Goal: Task Accomplishment & Management: Use online tool/utility

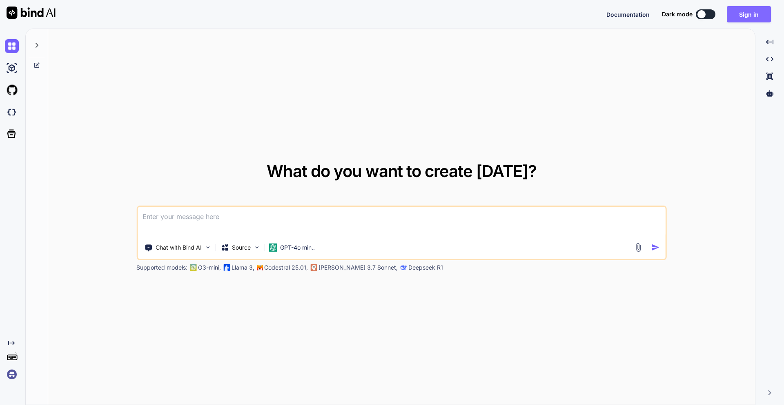
click at [744, 16] on button "Sign in" at bounding box center [749, 14] width 44 height 16
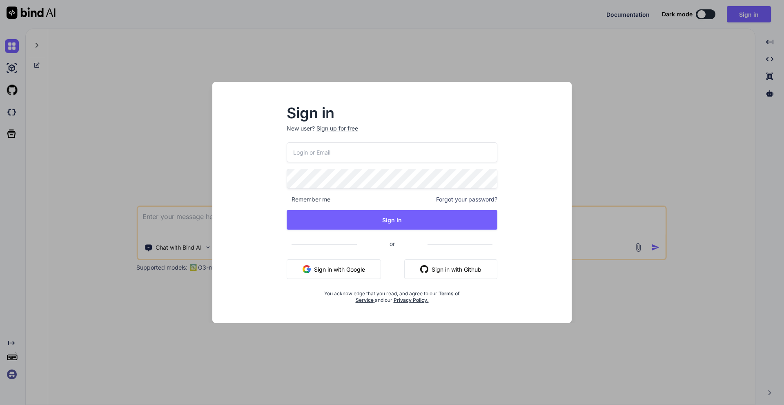
click at [329, 267] on button "Sign in with Google" at bounding box center [334, 270] width 94 height 20
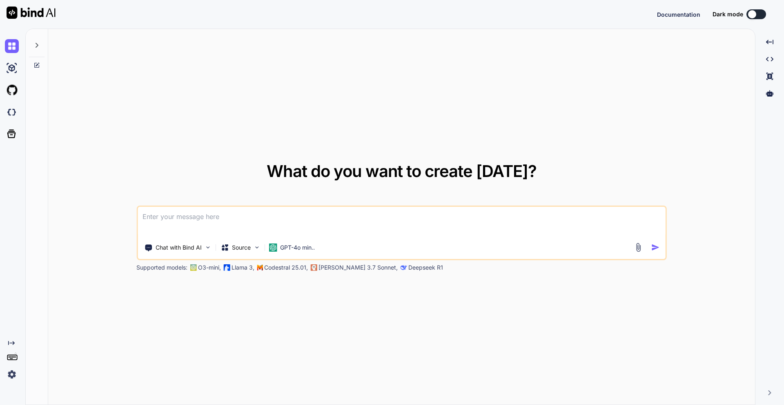
click at [192, 220] on div "What do you want to create today? Chat with Bind AI Source GPT-4o min.. Support…" at bounding box center [404, 217] width 759 height 377
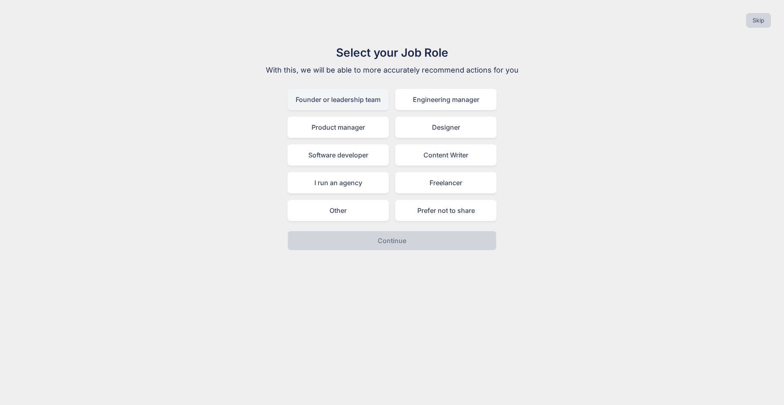
click at [352, 98] on div "Founder or leadership team" at bounding box center [337, 99] width 101 height 21
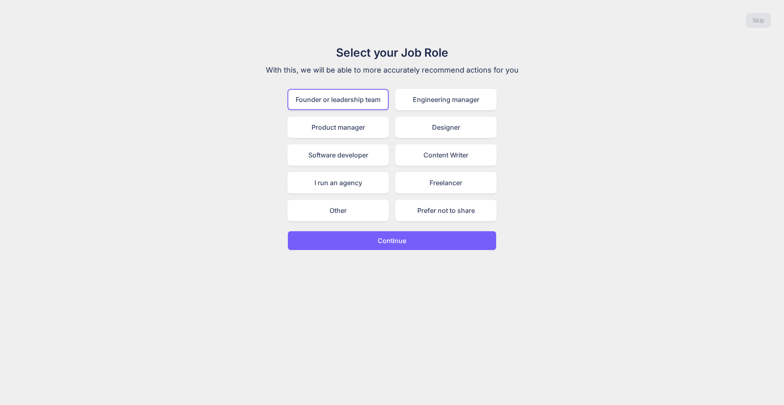
click at [372, 236] on button "Continue" at bounding box center [391, 241] width 209 height 20
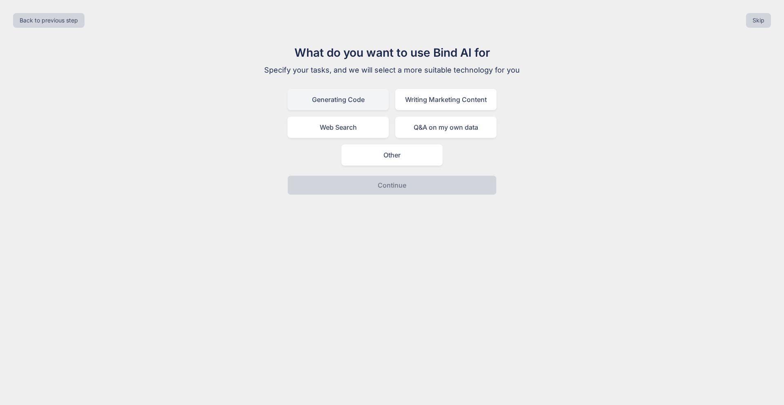
click at [382, 101] on div "Generating Code" at bounding box center [337, 99] width 101 height 21
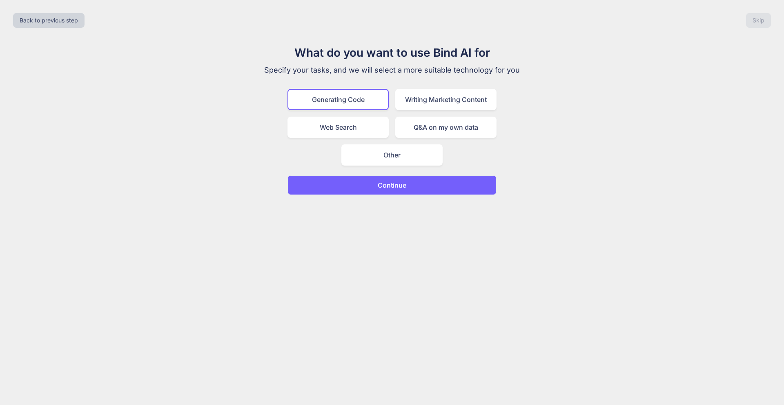
click at [398, 184] on p "Continue" at bounding box center [392, 185] width 29 height 10
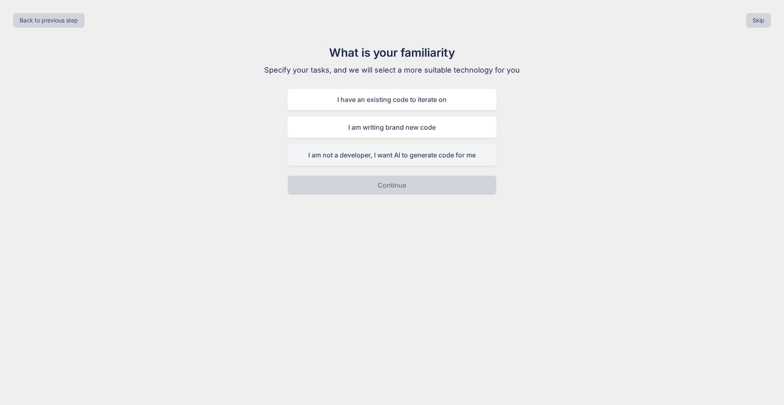
click at [419, 150] on div "I am not a developer, I want AI to generate code for me" at bounding box center [391, 155] width 209 height 21
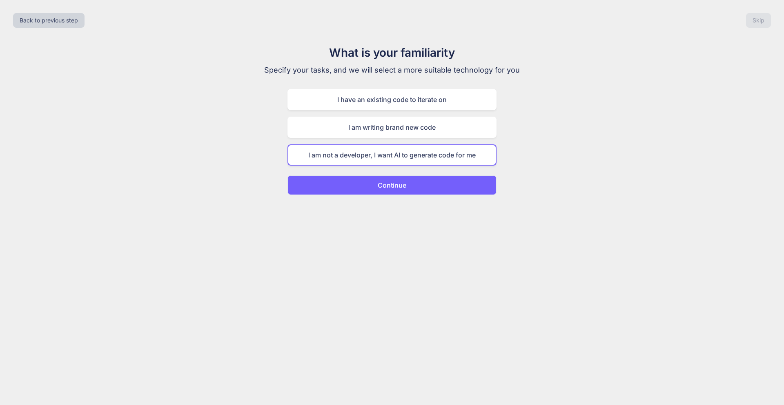
click at [403, 191] on button "Continue" at bounding box center [391, 186] width 209 height 20
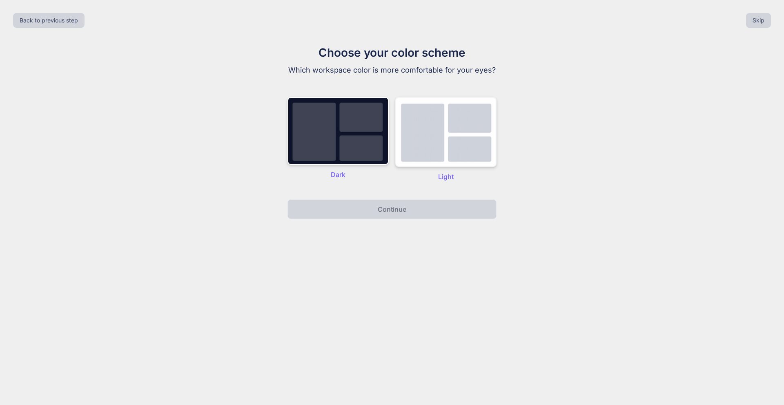
click at [430, 157] on img at bounding box center [445, 132] width 101 height 70
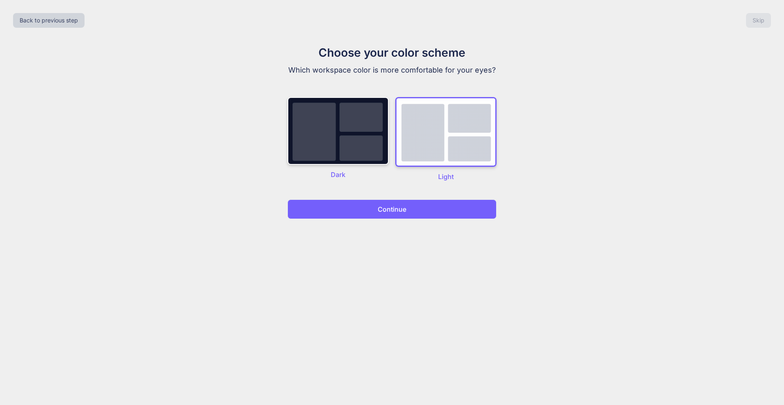
click at [403, 211] on p "Continue" at bounding box center [392, 210] width 29 height 10
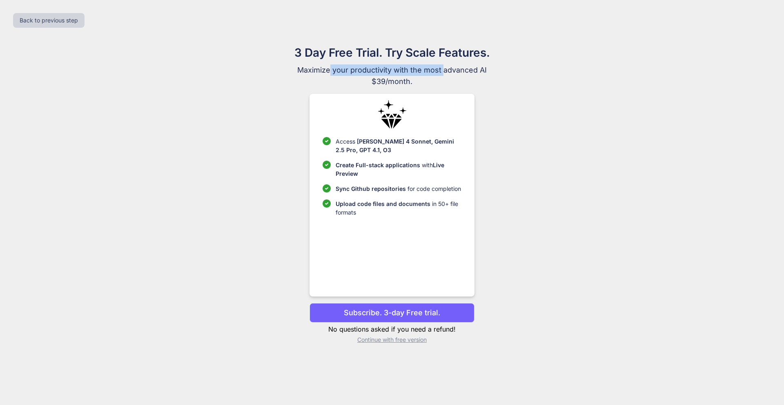
drag, startPoint x: 342, startPoint y: 65, endPoint x: 443, endPoint y: 66, distance: 100.9
click at [443, 66] on span "Maximize your productivity with the most advanced AI" at bounding box center [392, 70] width 274 height 11
click at [480, 67] on span "Maximize your productivity with the most advanced AI" at bounding box center [392, 70] width 274 height 11
click at [390, 311] on p "Subscribe. 3-day Free trial." at bounding box center [392, 312] width 96 height 11
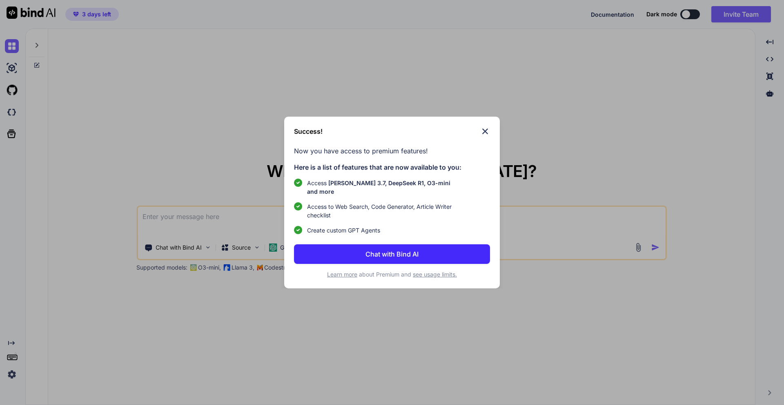
type textarea "x"
type textarea "I"
type textarea "x"
type textarea "I"
click at [411, 249] on p "Chat with Bind AI" at bounding box center [391, 254] width 53 height 10
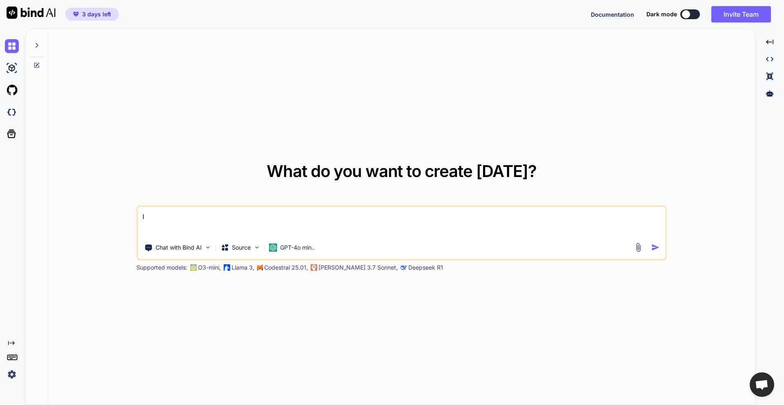
click at [253, 221] on textarea "I" at bounding box center [402, 222] width 528 height 30
click at [13, 68] on img at bounding box center [12, 68] width 14 height 14
type textarea "x"
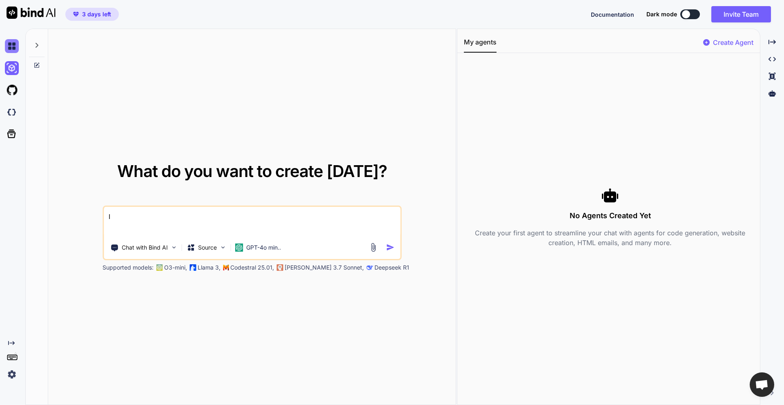
click at [9, 43] on img at bounding box center [12, 46] width 14 height 14
click at [16, 50] on img at bounding box center [12, 46] width 14 height 14
click at [17, 74] on img at bounding box center [12, 68] width 14 height 14
click at [14, 91] on img at bounding box center [12, 90] width 14 height 14
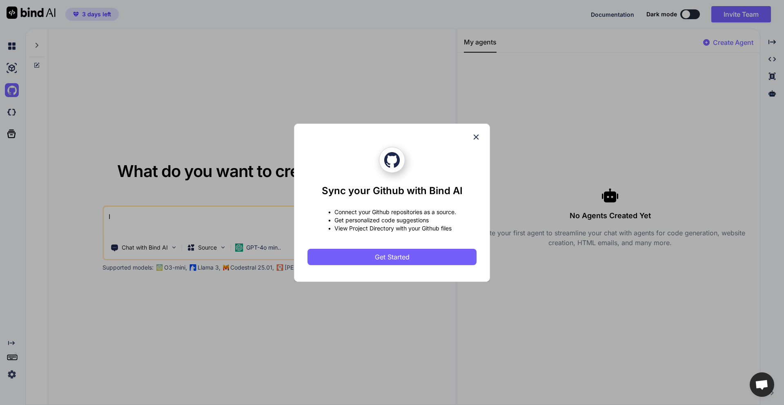
click at [476, 134] on icon at bounding box center [476, 137] width 9 height 9
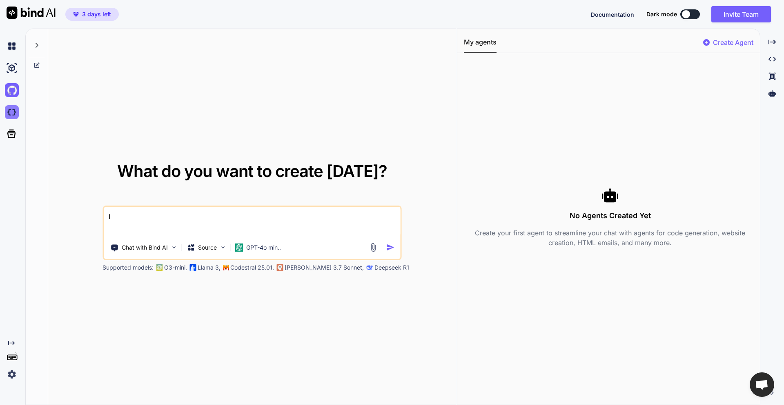
click at [12, 116] on img at bounding box center [12, 112] width 14 height 14
click at [252, 218] on textarea "I" at bounding box center [252, 222] width 296 height 30
click at [733, 35] on div "My agents Create Agent No Agents Created Yet Create your first agent to streaml…" at bounding box center [608, 217] width 303 height 376
click at [724, 46] on p "Create Agent" at bounding box center [733, 43] width 40 height 10
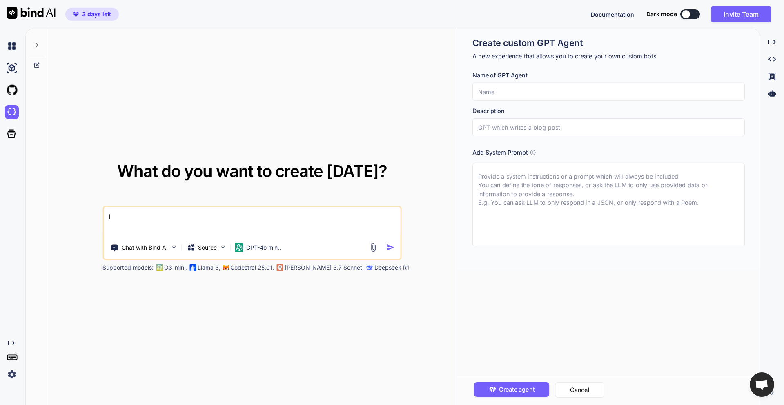
drag, startPoint x: 515, startPoint y: 91, endPoint x: 512, endPoint y: 87, distance: 4.9
click at [512, 87] on input "text" at bounding box center [608, 92] width 272 height 18
drag, startPoint x: 498, startPoint y: 89, endPoint x: 471, endPoint y: 90, distance: 27.0
click at [471, 90] on div "Create custom GPT Agent A new experience that allows you to create your own cus…" at bounding box center [608, 149] width 303 height 241
type input "Gmail Cleanup"
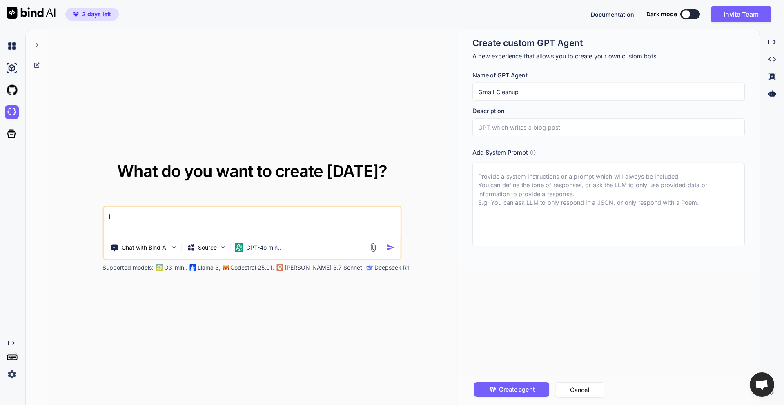
click at [237, 225] on textarea "I" at bounding box center [252, 222] width 296 height 30
click at [770, 45] on icon "Created with Pixso." at bounding box center [771, 41] width 7 height 7
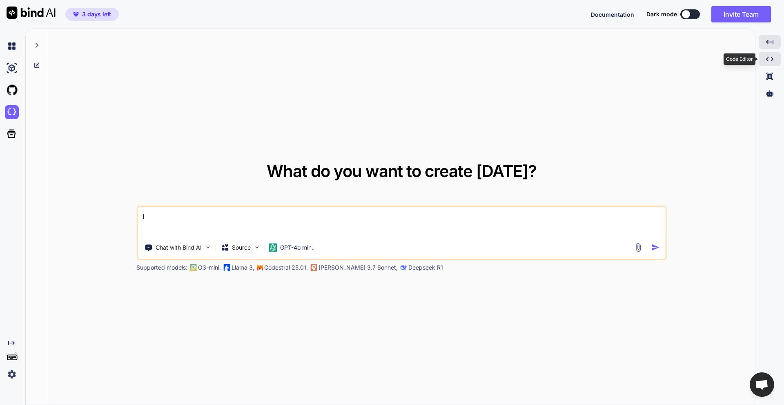
click at [766, 57] on icon "Created with Pixso." at bounding box center [769, 59] width 7 height 7
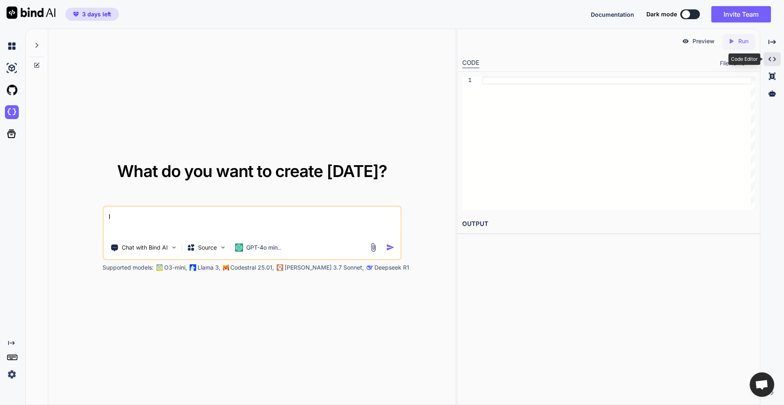
click at [766, 57] on div "Created with Pixso." at bounding box center [772, 59] width 17 height 14
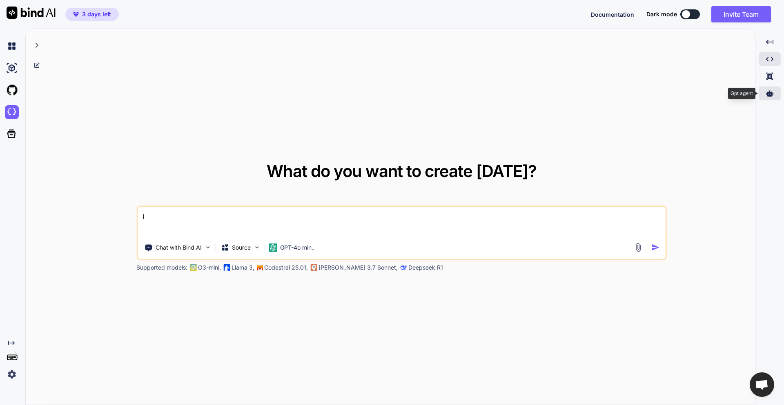
click at [765, 88] on div at bounding box center [770, 94] width 22 height 14
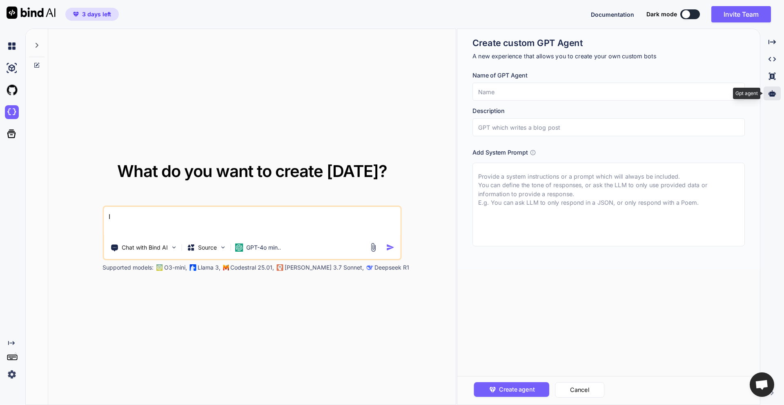
click at [765, 88] on div at bounding box center [772, 94] width 17 height 14
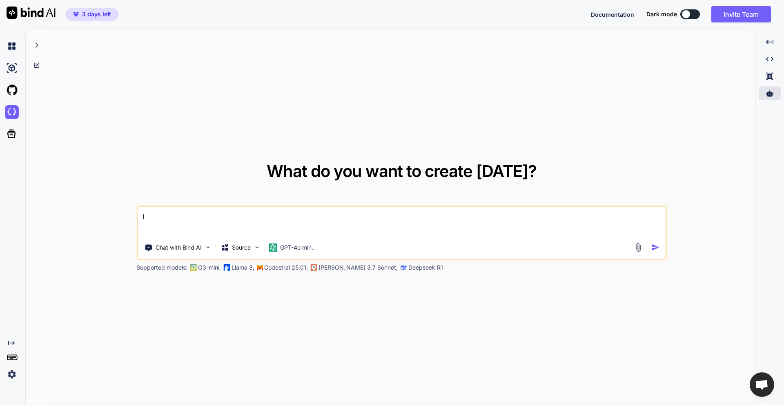
click at [40, 65] on icon at bounding box center [36, 65] width 7 height 7
click at [36, 47] on icon at bounding box center [37, 45] width 3 height 5
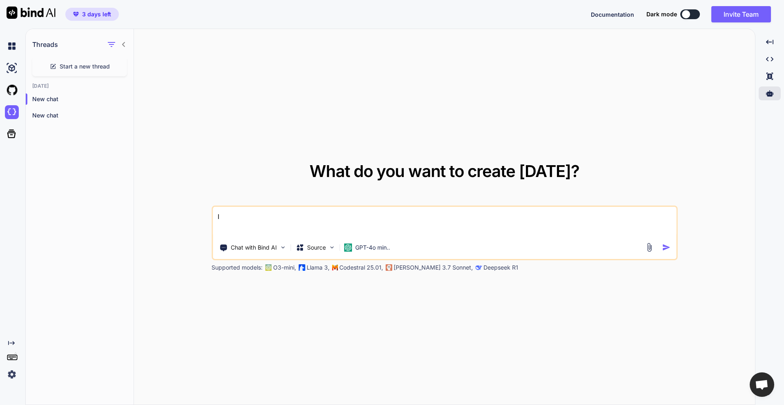
click at [122, 46] on icon at bounding box center [123, 44] width 7 height 7
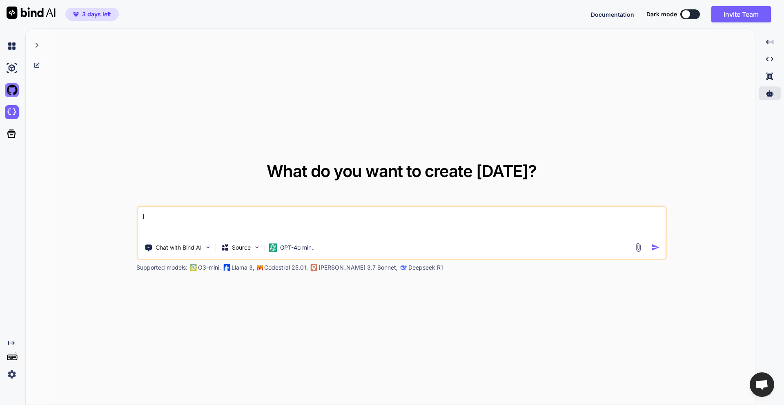
click at [11, 90] on img at bounding box center [12, 90] width 14 height 14
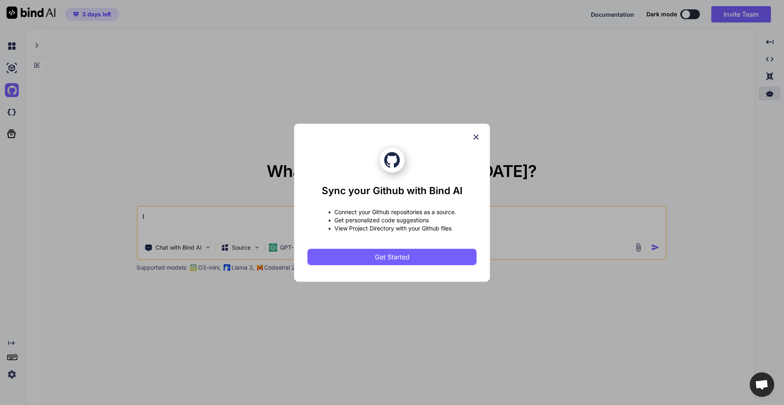
click at [476, 136] on icon at bounding box center [476, 137] width 9 height 9
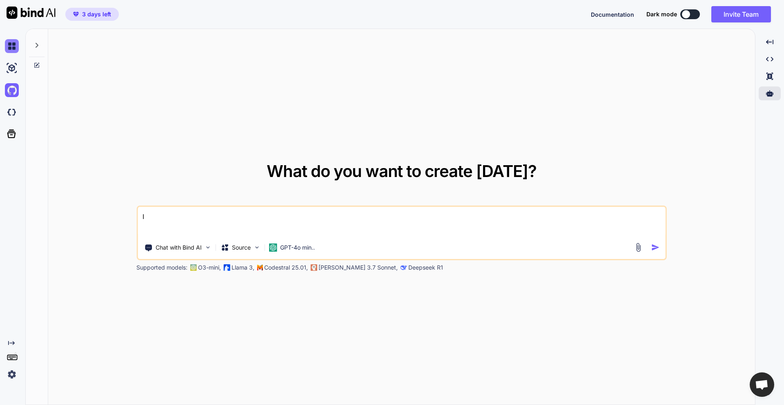
click at [8, 49] on img at bounding box center [12, 46] width 14 height 14
click at [223, 227] on textarea "I" at bounding box center [402, 222] width 528 height 30
click at [10, 343] on icon "Created with Pixso." at bounding box center [11, 343] width 7 height 7
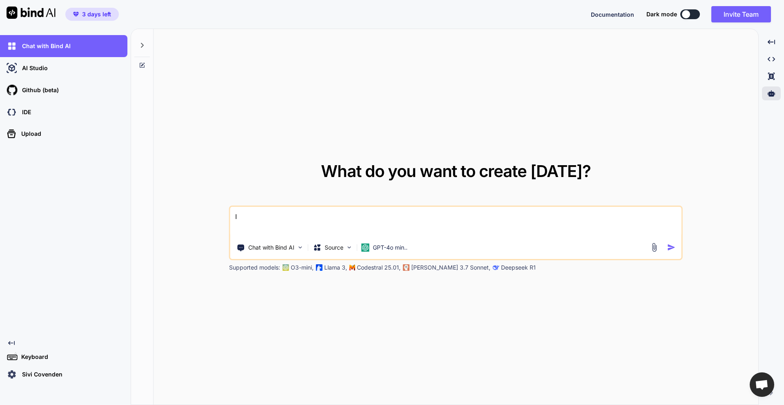
click at [10, 343] on icon at bounding box center [11, 343] width 7 height 4
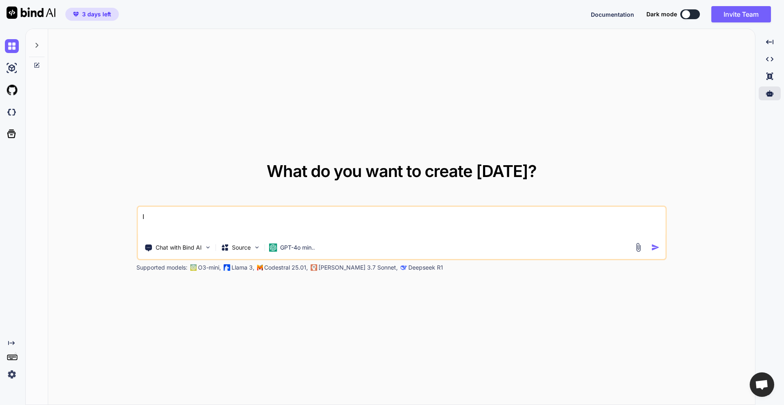
click at [158, 221] on textarea "I" at bounding box center [402, 222] width 528 height 30
click at [211, 247] on img at bounding box center [207, 247] width 7 height 7
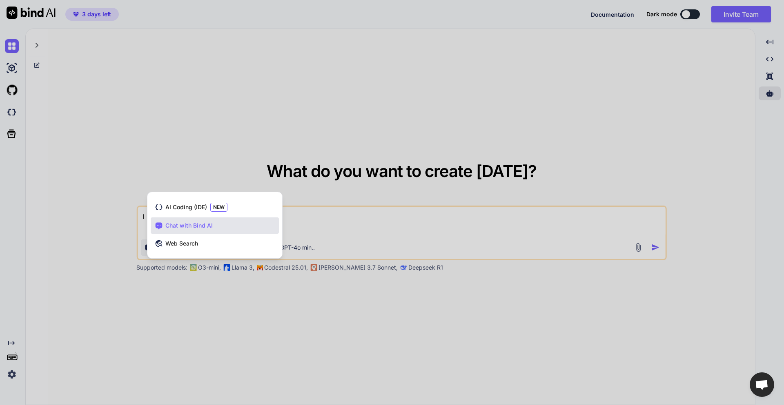
click at [199, 303] on div at bounding box center [392, 202] width 784 height 405
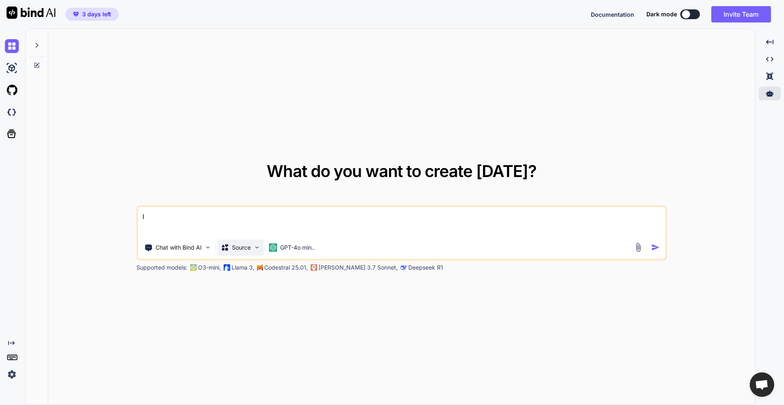
click at [263, 247] on div "Source" at bounding box center [240, 248] width 46 height 16
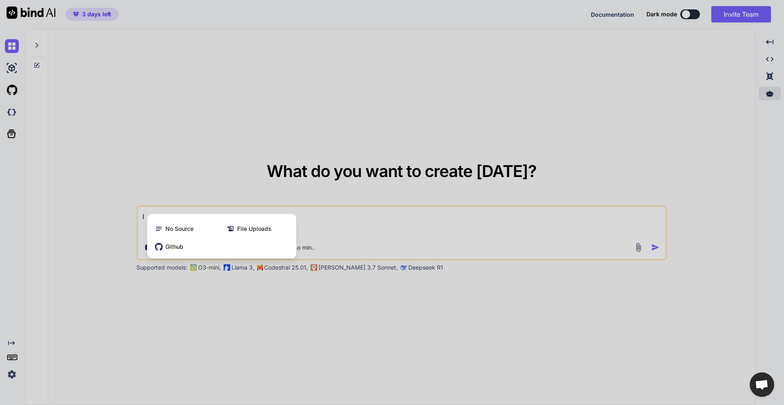
click at [236, 309] on div at bounding box center [392, 202] width 784 height 405
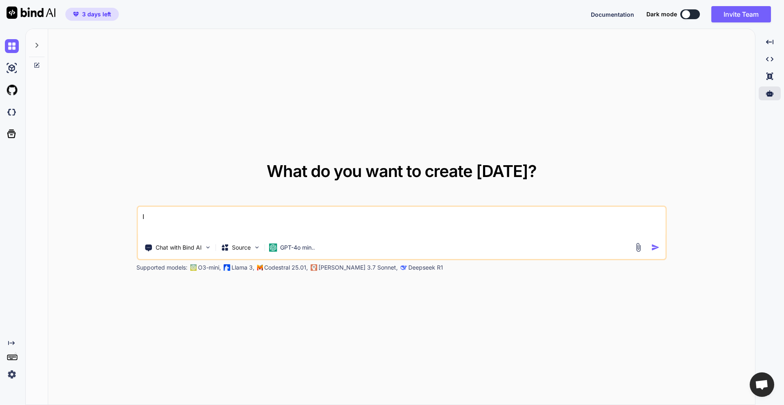
click at [638, 248] on img at bounding box center [638, 247] width 9 height 9
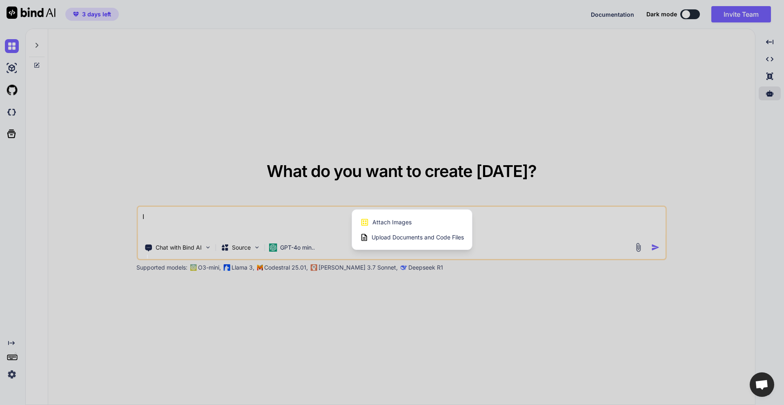
click at [367, 295] on div at bounding box center [392, 202] width 784 height 405
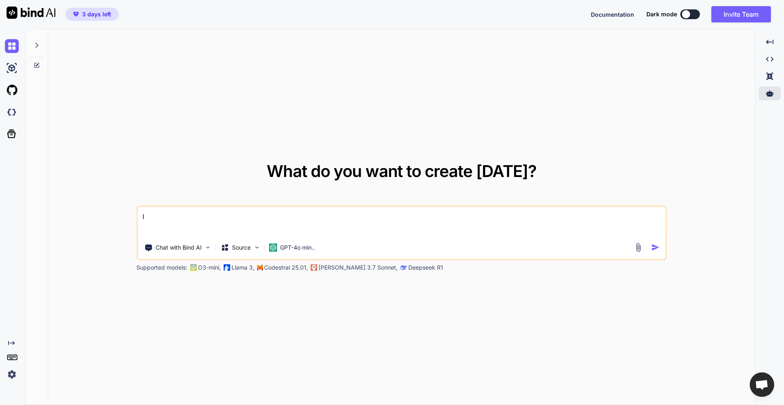
click at [197, 223] on textarea "I" at bounding box center [402, 222] width 528 height 30
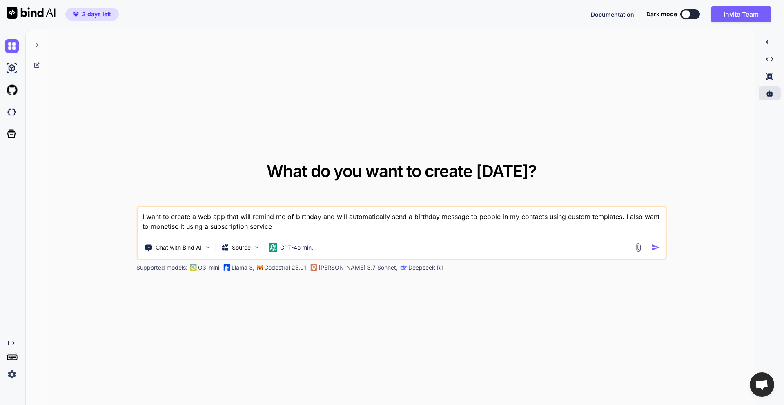
type textarea "I want to create a web app that will remind me of birthday and will automatical…"
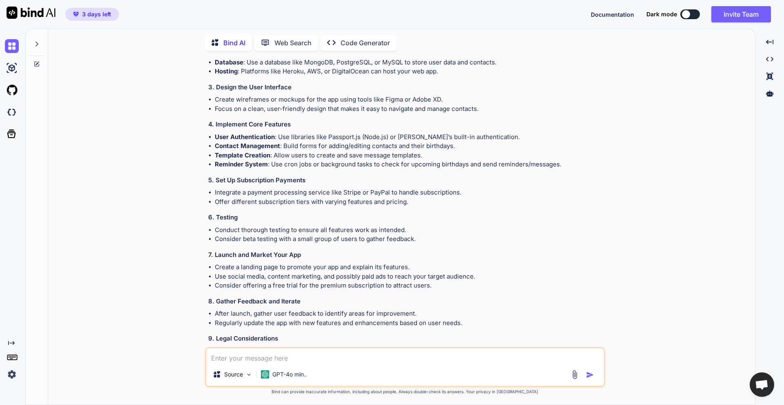
scroll to position [204, 0]
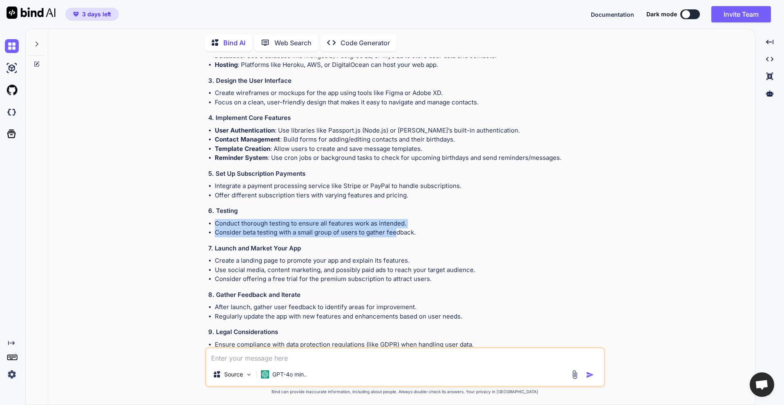
drag, startPoint x: 216, startPoint y: 228, endPoint x: 394, endPoint y: 234, distance: 178.1
click at [394, 234] on ul "Conduct thorough testing to ensure all features work as intended. Consider beta…" at bounding box center [405, 228] width 395 height 18
click at [276, 234] on li "Consider beta testing with a small group of users to gather feedback." at bounding box center [409, 232] width 389 height 9
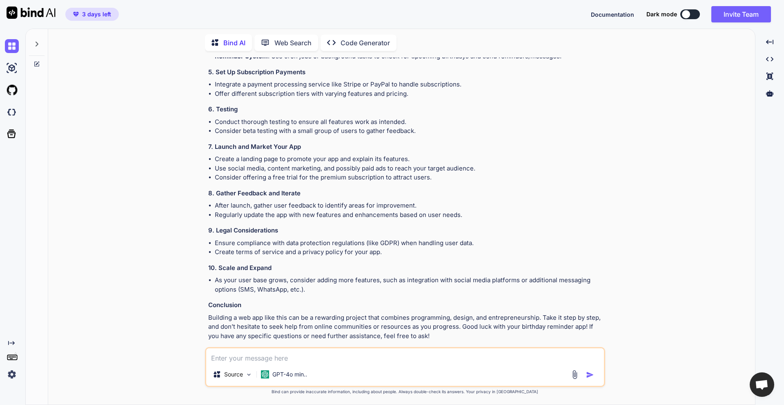
scroll to position [314, 0]
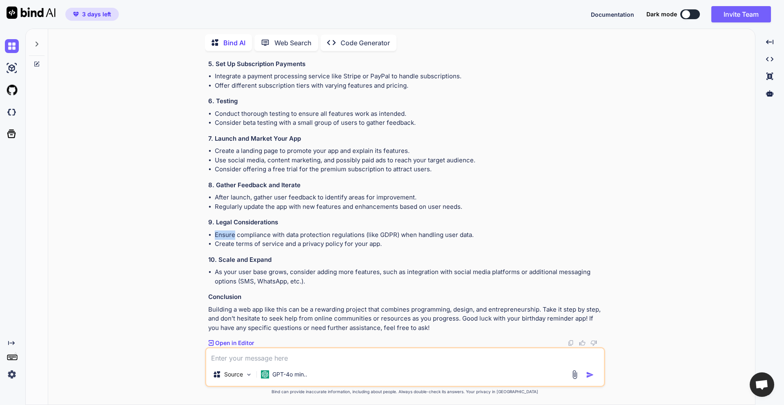
drag, startPoint x: 235, startPoint y: 239, endPoint x: 373, endPoint y: 225, distance: 138.3
click at [373, 225] on div "That sounds like a fantastic idea! Creating a web app for birthday reminders an…" at bounding box center [405, 67] width 395 height 530
click at [389, 240] on li "Create terms of service and a privacy policy for your app." at bounding box center [409, 244] width 389 height 9
drag, startPoint x: 405, startPoint y: 272, endPoint x: 551, endPoint y: 262, distance: 146.5
click at [549, 262] on div "That sounds like a fantastic idea! Creating a web app for birthday reminders an…" at bounding box center [405, 67] width 395 height 530
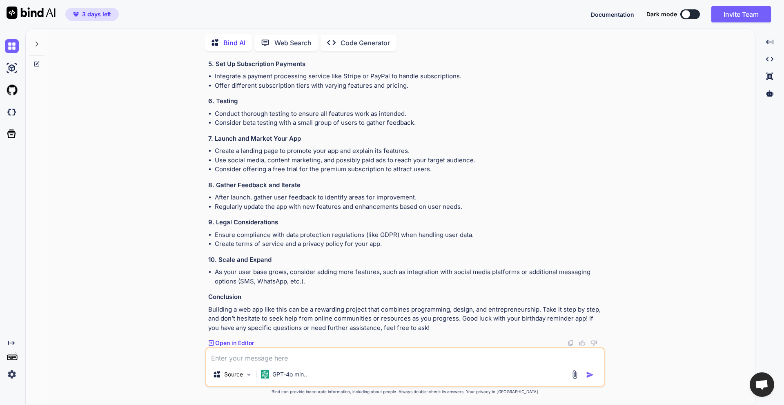
click at [477, 298] on h3 "Conclusion" at bounding box center [405, 297] width 395 height 9
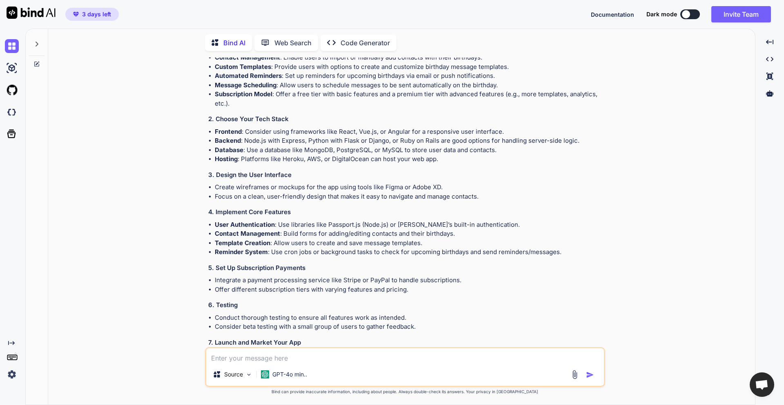
scroll to position [0, 0]
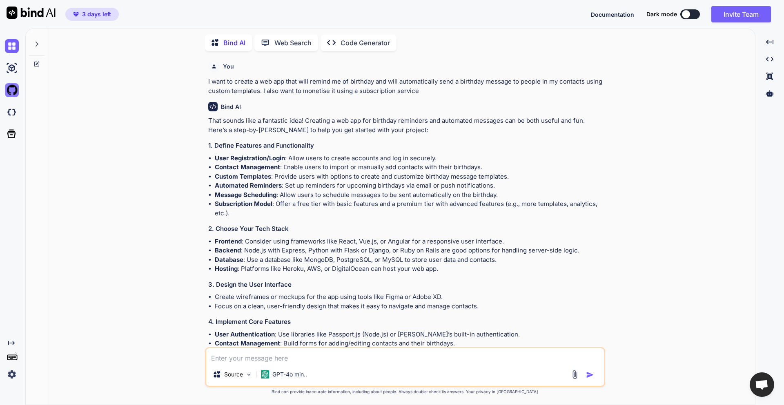
click at [16, 87] on img at bounding box center [12, 90] width 14 height 14
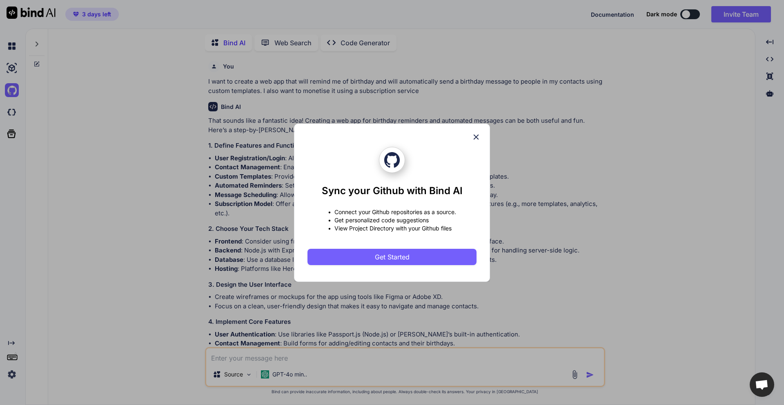
click at [11, 111] on div "Sync your Github with Bind AI • Connect your Github repositories as a source. •…" at bounding box center [392, 202] width 784 height 405
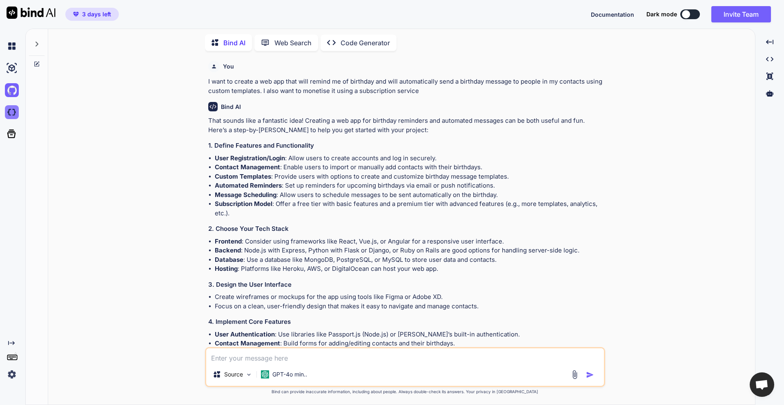
click at [11, 111] on img at bounding box center [12, 112] width 14 height 14
click at [368, 44] on p "Code Generator" at bounding box center [365, 43] width 49 height 10
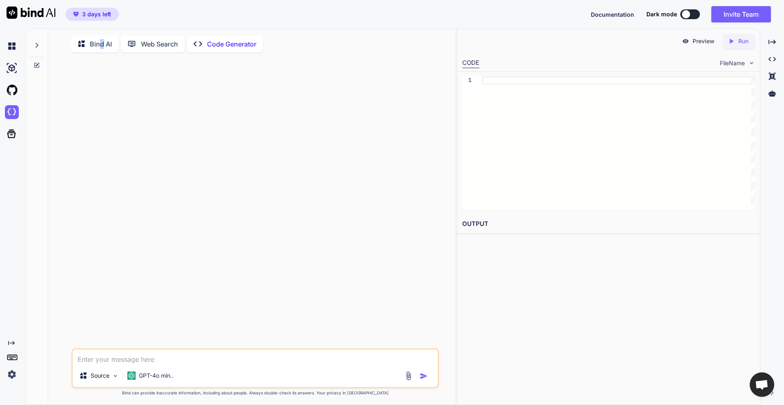
click at [101, 46] on p "Bind AI" at bounding box center [101, 44] width 22 height 10
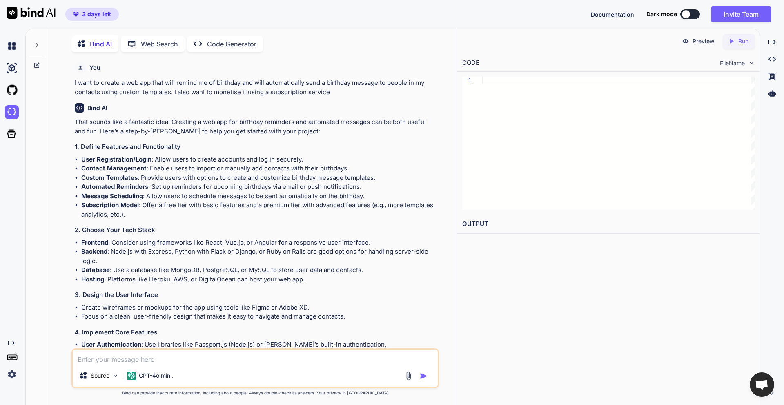
scroll to position [3, 0]
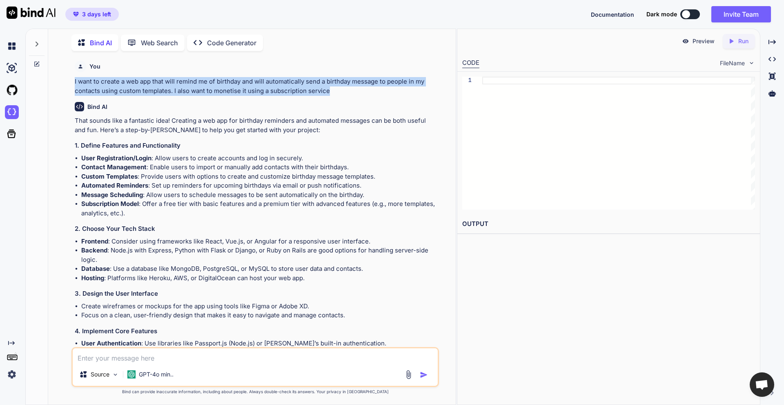
drag, startPoint x: 75, startPoint y: 78, endPoint x: 375, endPoint y: 92, distance: 300.4
click at [375, 92] on p "I want to create a web app that will remind me of birthday and will automatical…" at bounding box center [256, 86] width 363 height 18
copy p "I want to create a web app that will remind me of birthday and will automatical…"
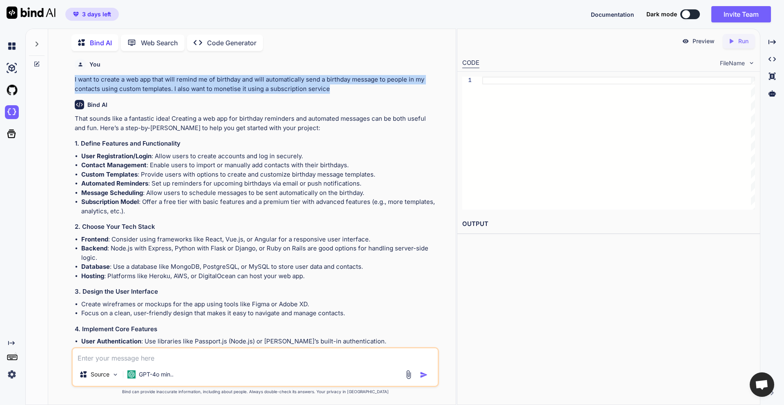
scroll to position [0, 0]
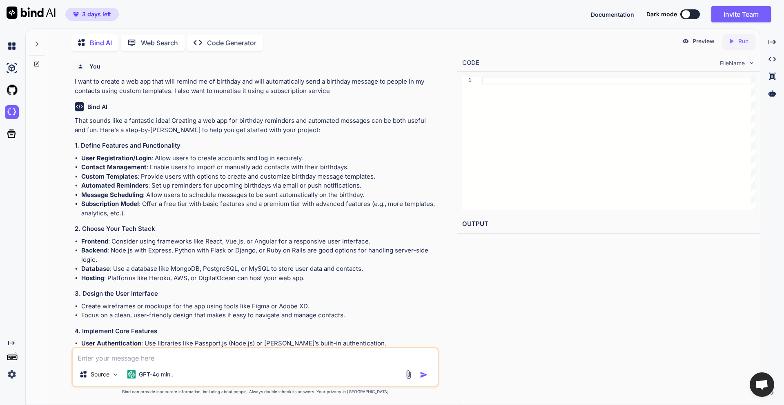
click at [731, 41] on icon at bounding box center [732, 41] width 4 height 4
click at [737, 44] on icon "Created with Pixso." at bounding box center [733, 41] width 11 height 7
click at [740, 44] on p "Run" at bounding box center [743, 41] width 10 height 8
click at [772, 39] on icon "Created with Pixso." at bounding box center [771, 41] width 7 height 7
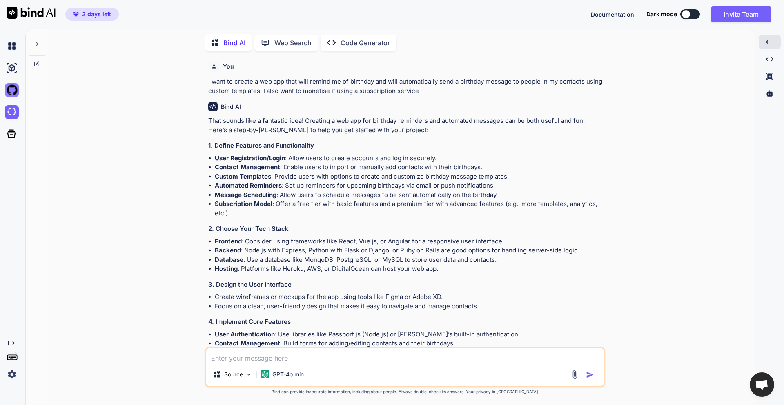
click at [16, 90] on img at bounding box center [12, 90] width 14 height 14
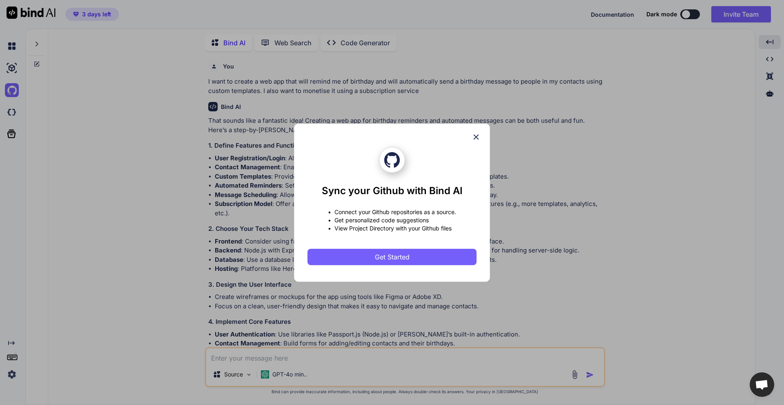
click at [478, 133] on icon at bounding box center [476, 137] width 9 height 9
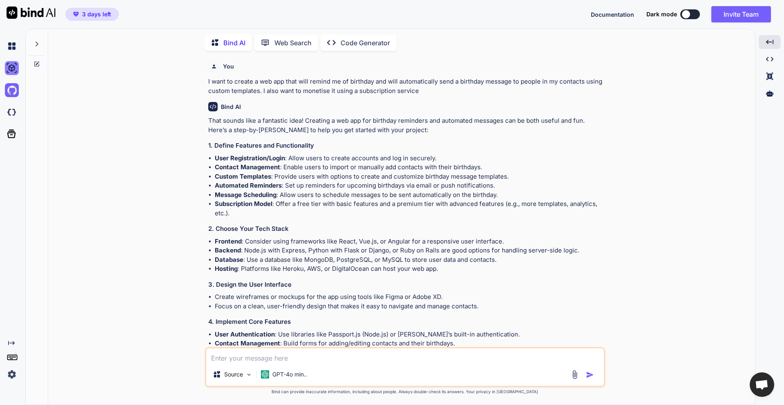
click at [11, 62] on img at bounding box center [12, 68] width 14 height 14
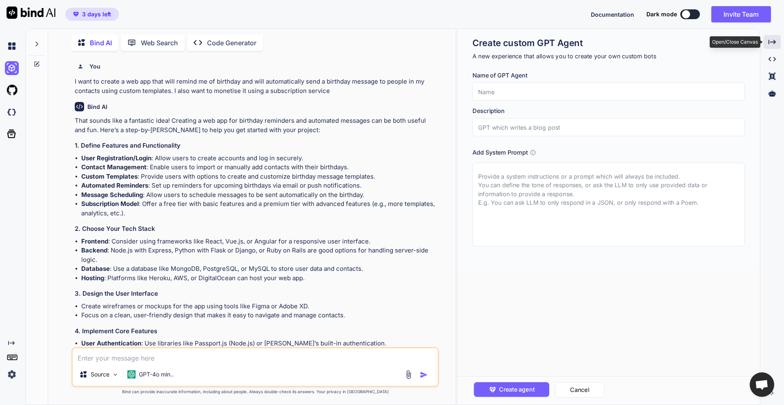
click at [770, 38] on div "Created with Pixso." at bounding box center [772, 42] width 17 height 14
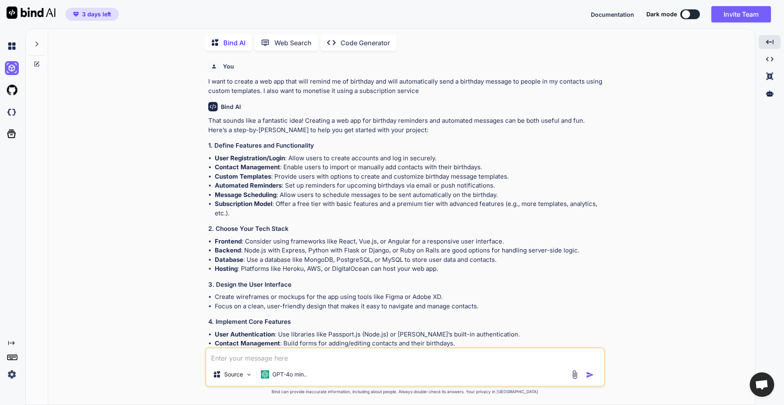
click at [343, 41] on p "Code Generator" at bounding box center [365, 43] width 49 height 10
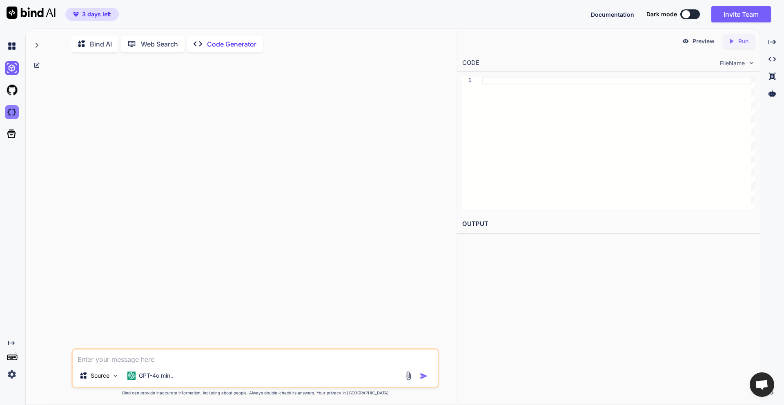
click at [11, 113] on img at bounding box center [12, 112] width 14 height 14
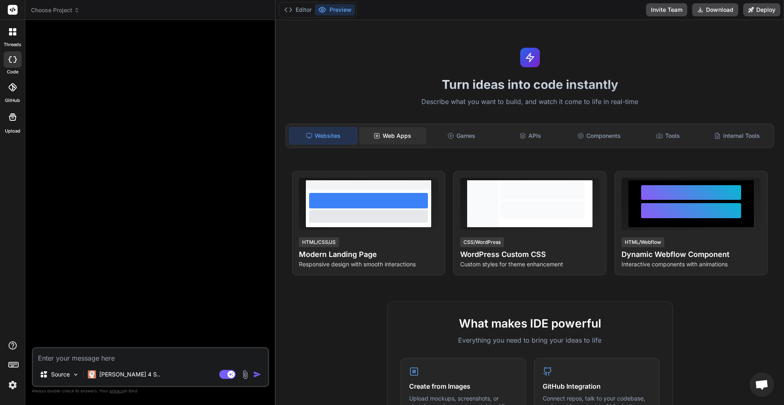
click at [408, 131] on div "Web Apps" at bounding box center [392, 135] width 67 height 17
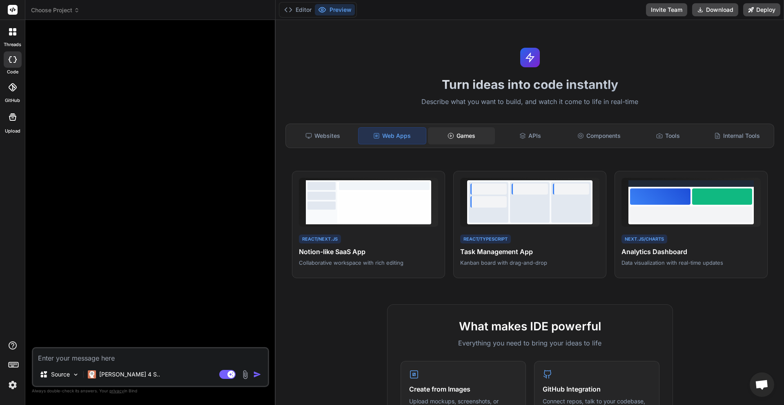
click at [474, 137] on div "Games" at bounding box center [461, 135] width 67 height 17
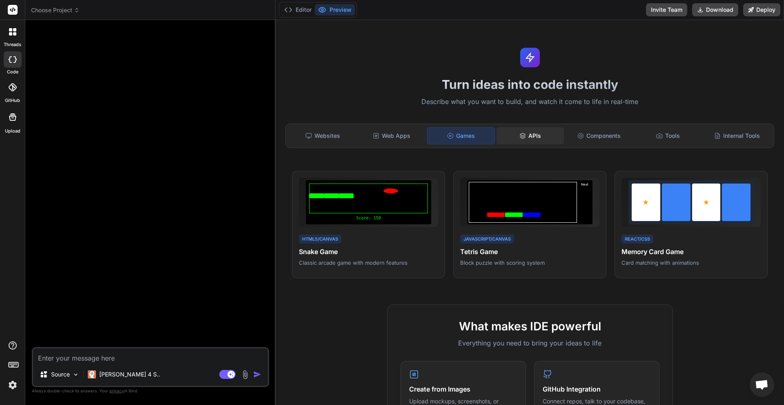
click at [534, 136] on div "APIs" at bounding box center [530, 135] width 67 height 17
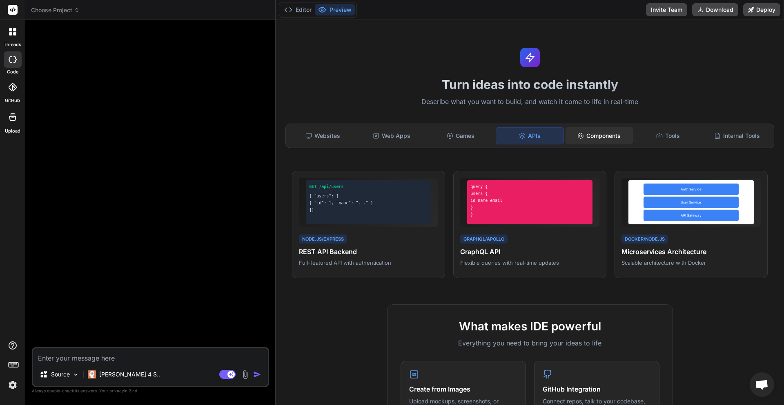
click at [597, 138] on div "Components" at bounding box center [599, 135] width 67 height 17
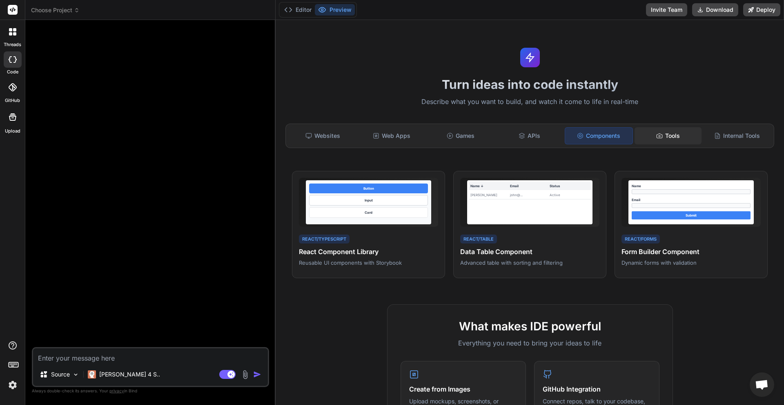
click at [661, 137] on div "Tools" at bounding box center [668, 135] width 67 height 17
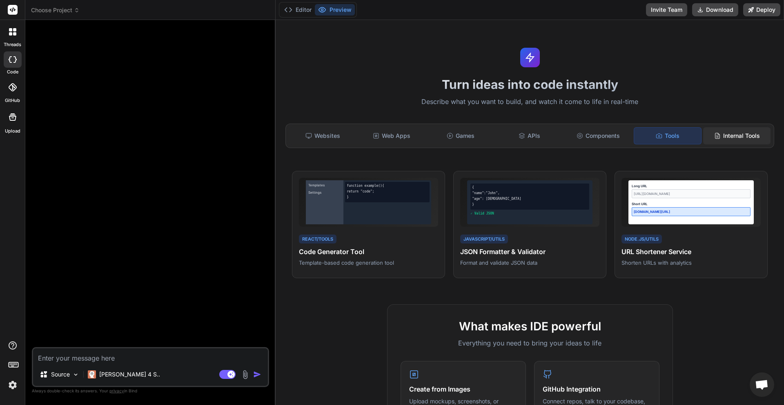
click at [722, 132] on div "Internal Tools" at bounding box center [736, 135] width 67 height 17
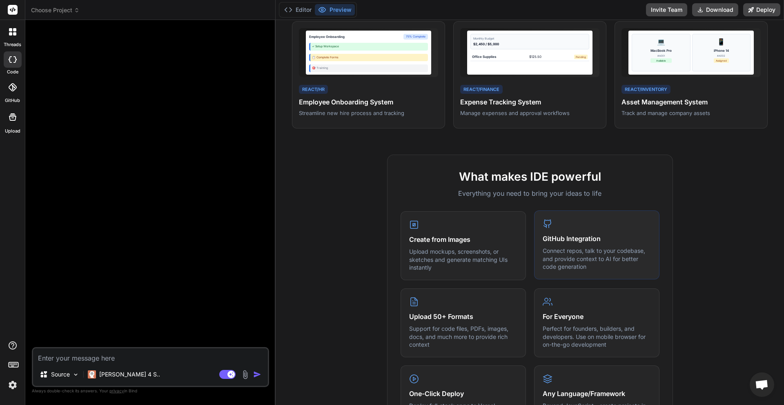
scroll to position [206, 0]
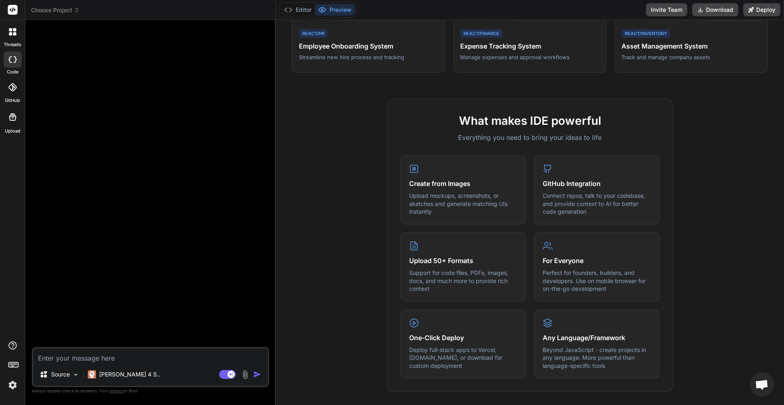
click at [13, 124] on div at bounding box center [13, 117] width 20 height 20
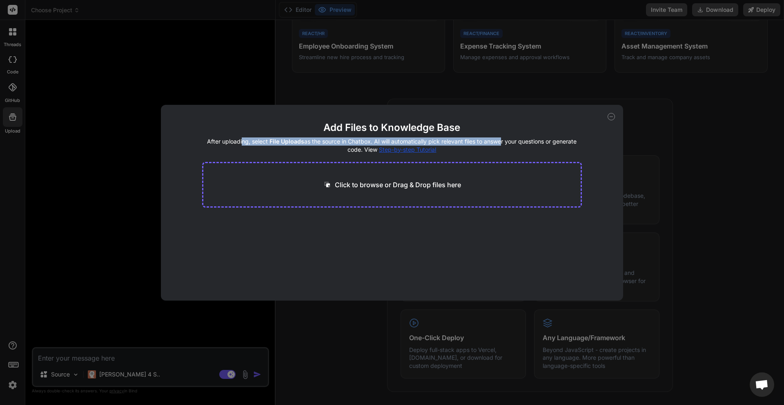
drag, startPoint x: 244, startPoint y: 140, endPoint x: 499, endPoint y: 141, distance: 255.6
click at [499, 141] on h4 "After uploading, select File Uploads as the source in Chatbox. AI will automati…" at bounding box center [392, 146] width 380 height 16
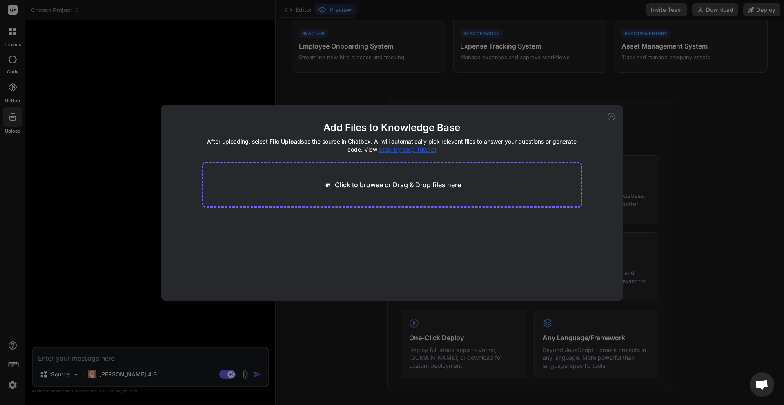
click at [507, 145] on h4 "After uploading, select File Uploads as the source in Chatbox. AI will automati…" at bounding box center [392, 146] width 380 height 16
click at [611, 117] on icon at bounding box center [611, 116] width 7 height 7
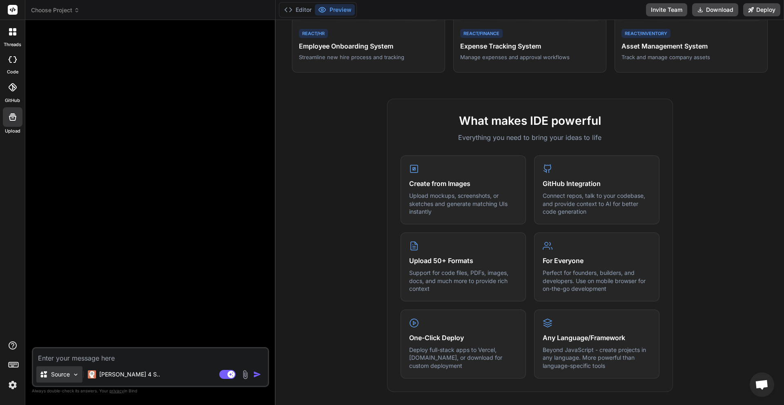
click at [71, 375] on div "Source" at bounding box center [59, 375] width 46 height 16
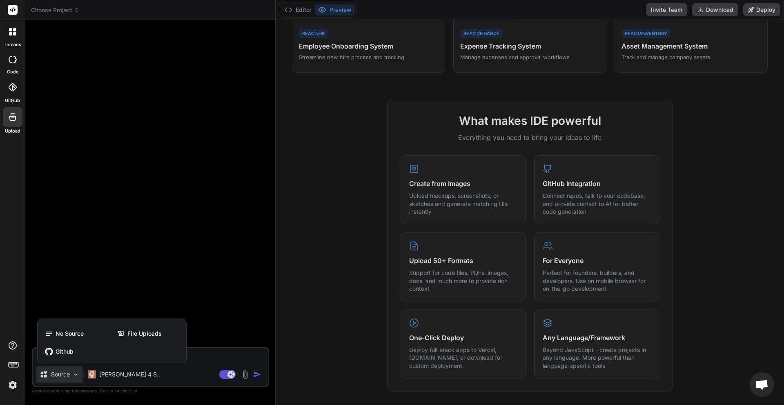
click at [99, 275] on div at bounding box center [392, 202] width 784 height 405
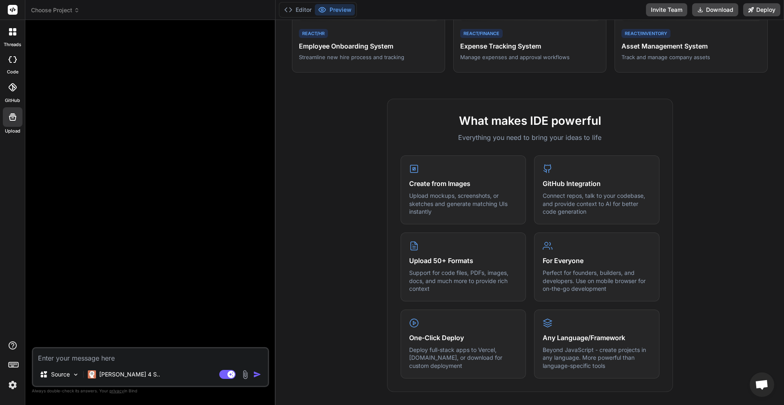
click at [12, 385] on img at bounding box center [13, 386] width 14 height 14
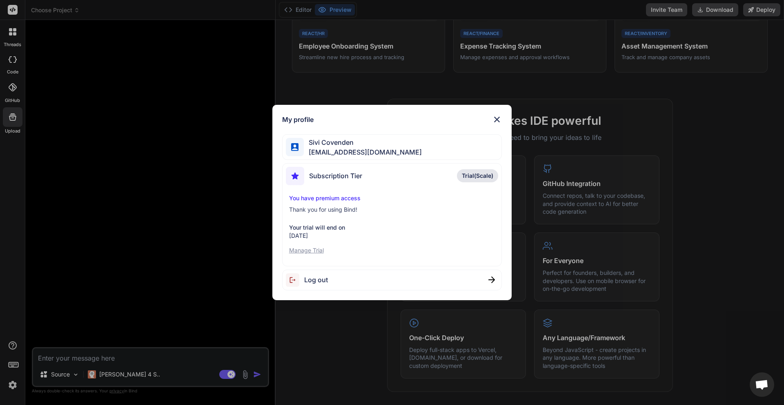
click at [301, 250] on p "Manage Trial" at bounding box center [392, 251] width 206 height 8
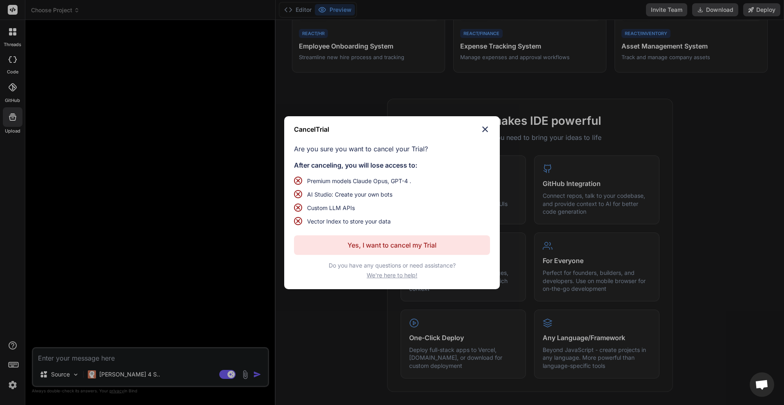
click at [374, 242] on p "Yes, I want to cancel my Trial" at bounding box center [391, 246] width 89 height 10
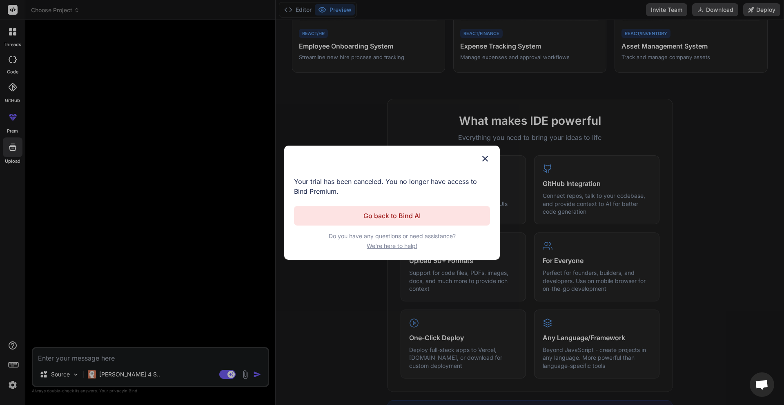
type textarea "x"
click at [366, 211] on button "Go back to Bind AI" at bounding box center [392, 216] width 196 height 20
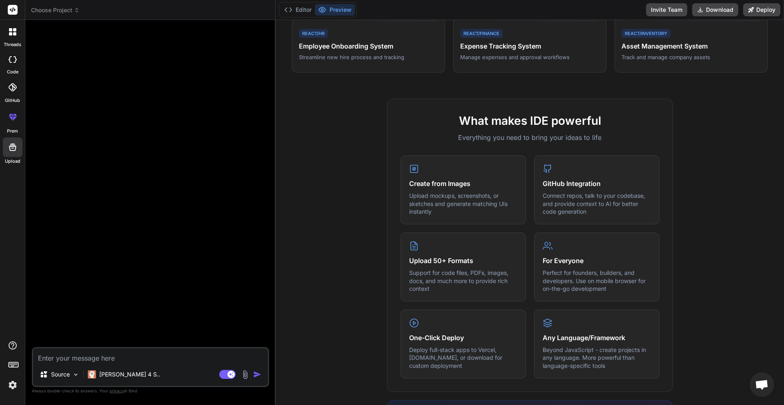
click at [10, 387] on img at bounding box center [13, 386] width 14 height 14
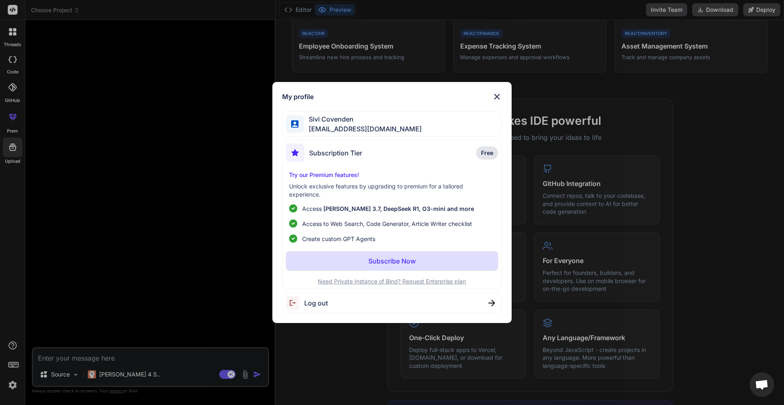
click at [493, 96] on img at bounding box center [497, 97] width 10 height 10
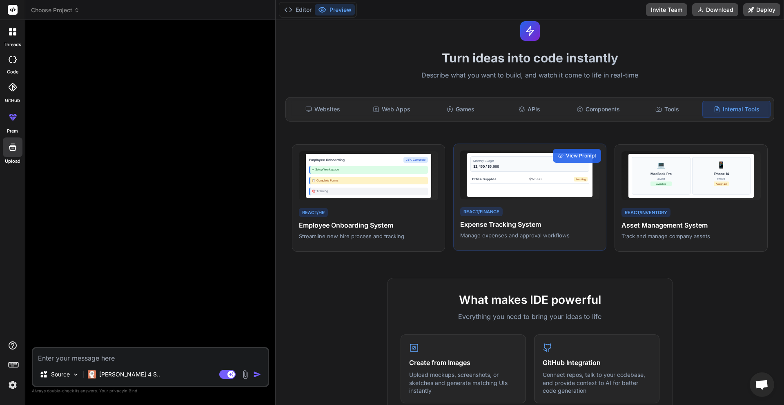
scroll to position [0, 0]
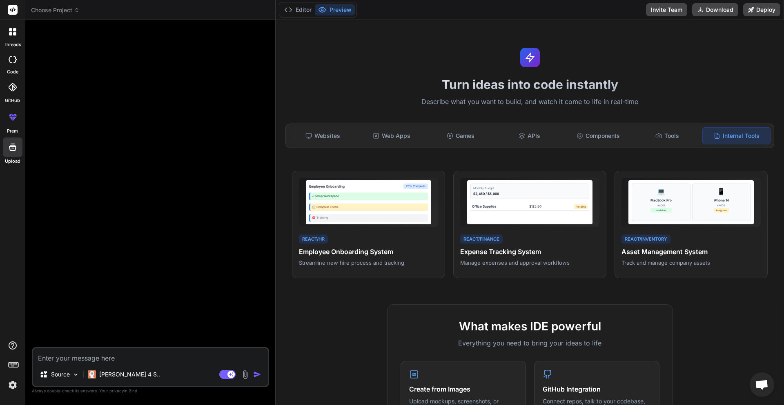
click at [11, 118] on icon at bounding box center [11, 118] width 4 height 4
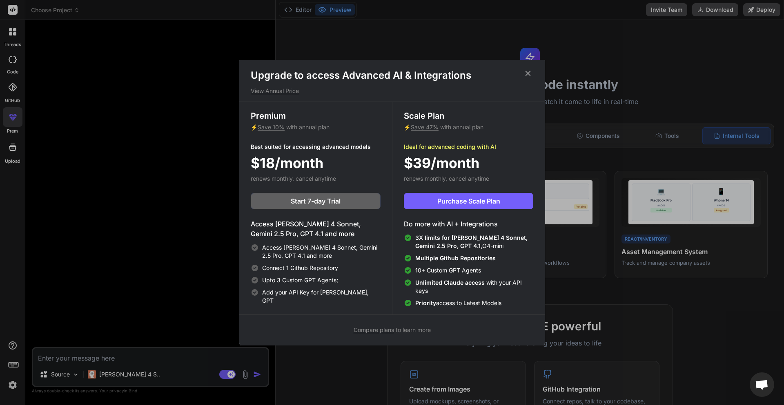
scroll to position [4, 0]
click at [528, 71] on icon at bounding box center [527, 72] width 9 height 9
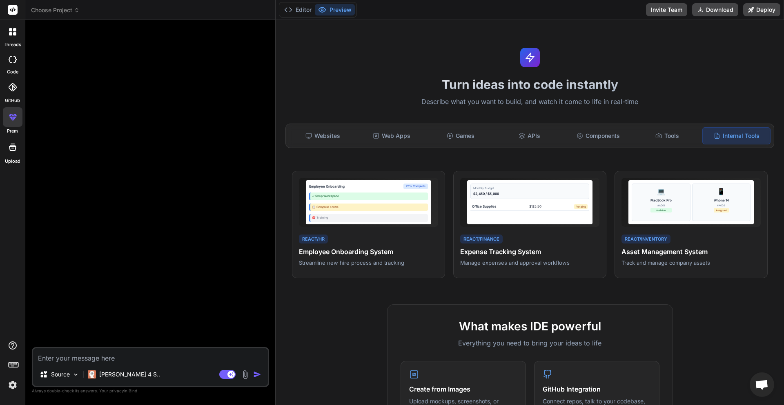
click at [12, 35] on icon at bounding box center [10, 33] width 3 height 3
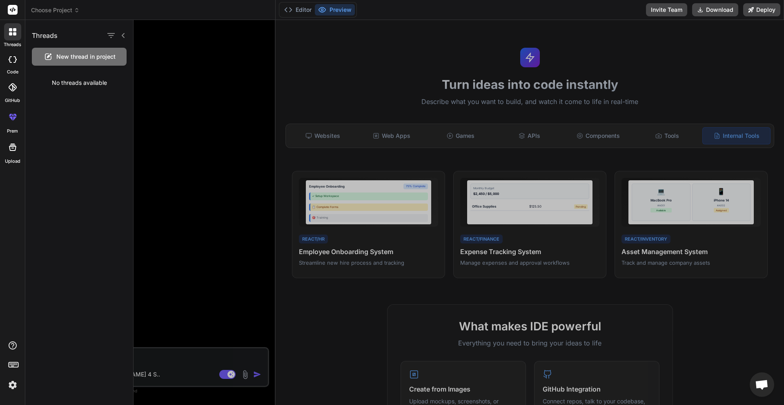
click at [183, 113] on div at bounding box center [459, 212] width 650 height 385
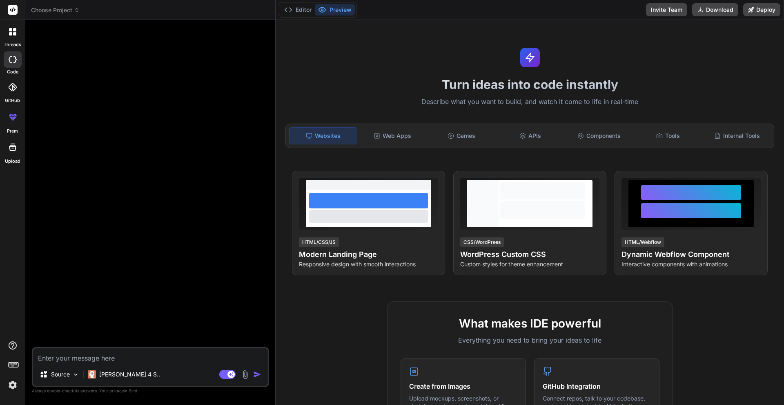
type textarea "x"
click at [155, 356] on textarea at bounding box center [150, 356] width 235 height 15
click at [395, 138] on div "Web Apps" at bounding box center [392, 135] width 67 height 17
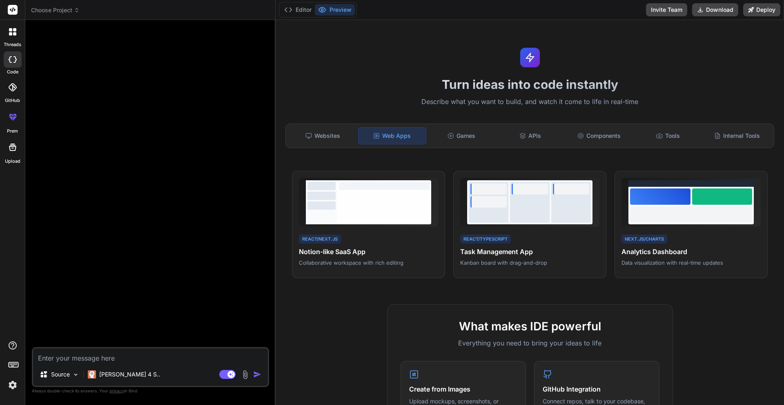
click at [172, 356] on textarea at bounding box center [150, 356] width 235 height 15
paste textarea "I want to create a web app that will remind me of birthday and will automatical…"
type textarea "I want to create a web app that will remind me of birthday and will automatical…"
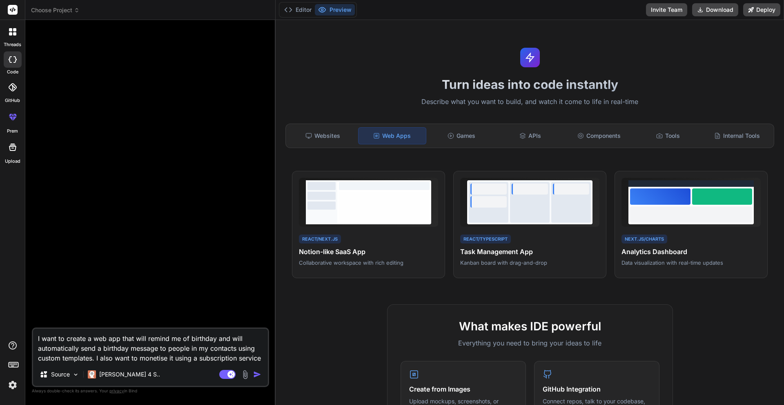
scroll to position [9, 0]
type textarea "x"
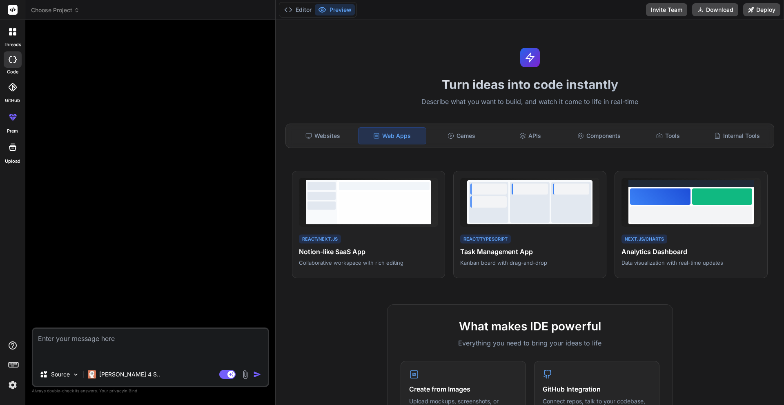
scroll to position [0, 0]
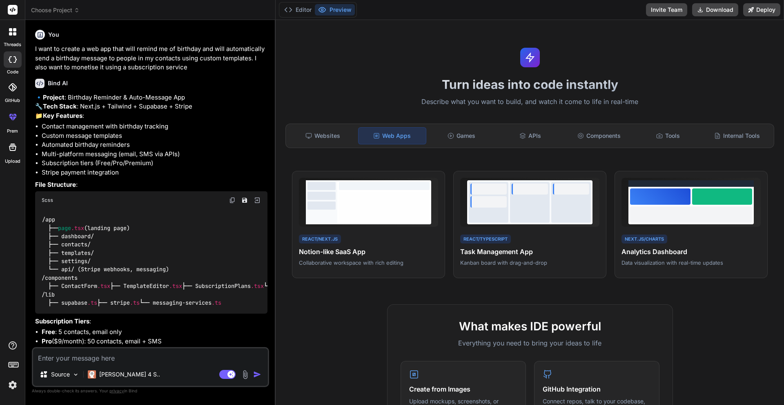
type textarea "x"
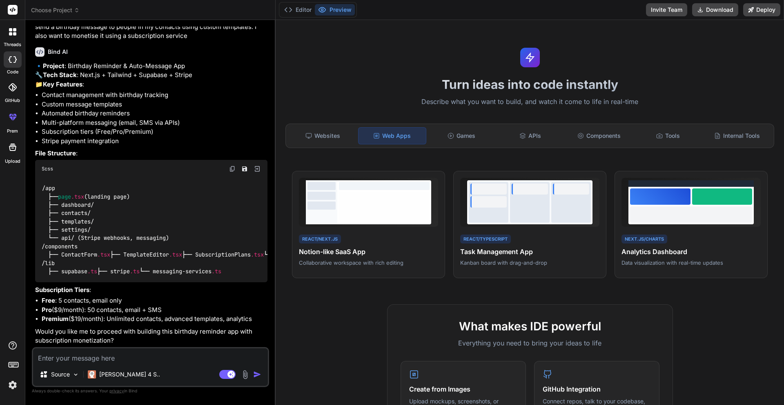
scroll to position [91, 0]
drag, startPoint x: 47, startPoint y: 302, endPoint x: 105, endPoint y: 294, distance: 59.3
click at [105, 294] on div "🔹 Project : Birthday Reminder & Auto-Message App 🔧 Tech Stack : Next.js + Tailw…" at bounding box center [151, 204] width 232 height 284
click at [115, 301] on li "Free : 5 contacts, email only" at bounding box center [155, 300] width 226 height 9
click at [72, 354] on textarea at bounding box center [150, 356] width 235 height 15
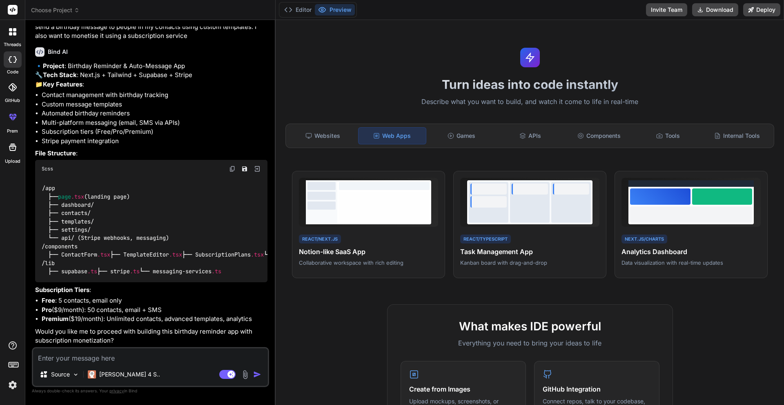
type textarea "Y"
type textarea "x"
type textarea "Ye"
type textarea "x"
type textarea "Yes"
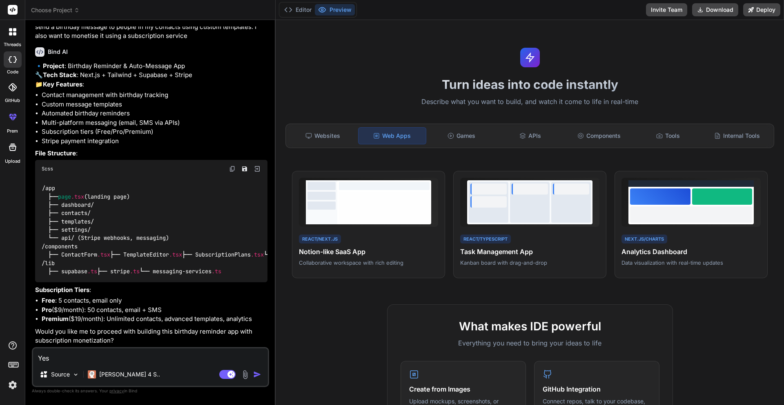
type textarea "x"
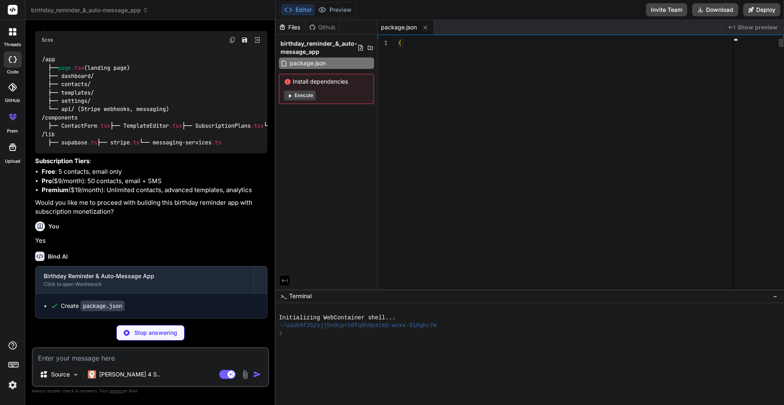
scroll to position [220, 0]
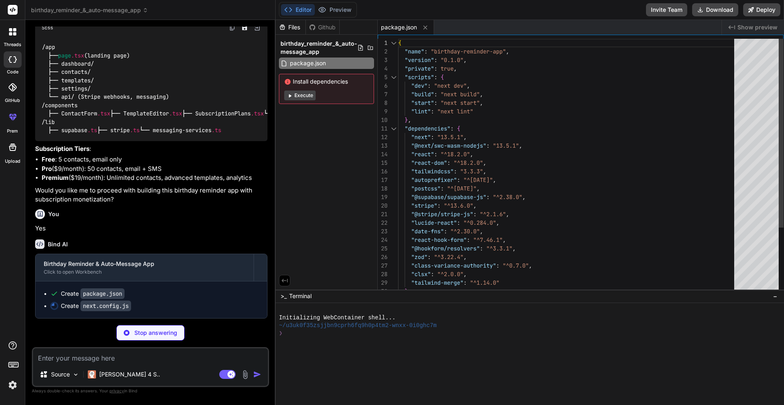
type textarea "x"
type textarea "module.exports = nextConfig"
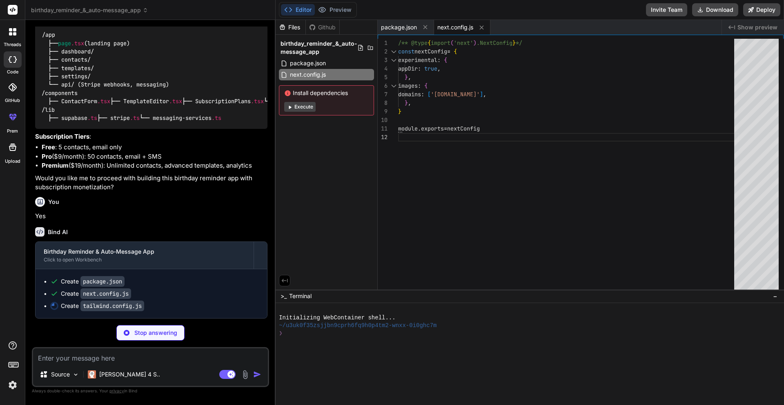
type textarea "x"
type textarea "DEFAULT: "hsl(var(--card))", foreground: "hsl(var(--card-foreground))", }, }, }…"
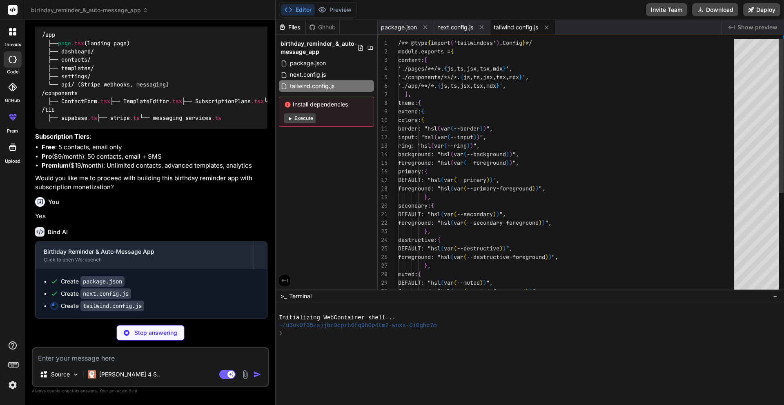
type textarea "x"
type textarea "module.exports = { plugins: { tailwindcss: {}, autoprefixer: {}, }, }"
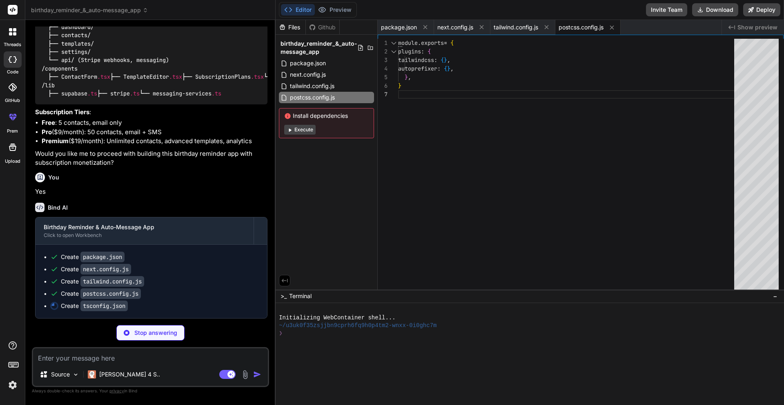
type textarea "x"
type textarea ""baseUrl": ".", "paths": { "@/*": ["./*"] } }, "include": ["next-env.d.ts", "**…"
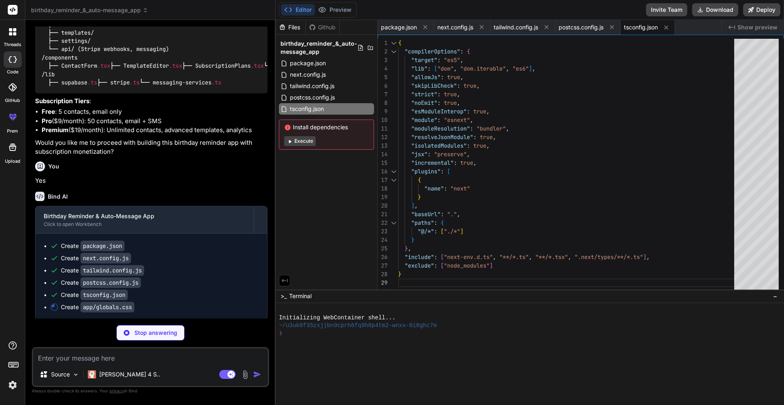
type textarea "x"
type textarea "@layer base { * { @apply border-border; } body { @apply bg-background text-fore…"
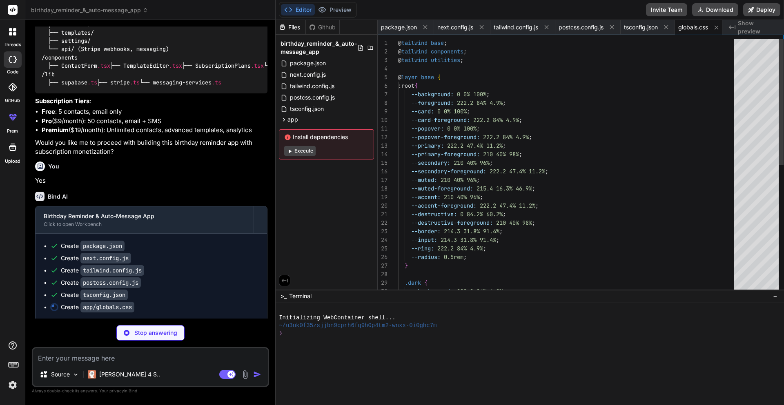
scroll to position [0, 7]
type textarea "x"
type textarea ") }"
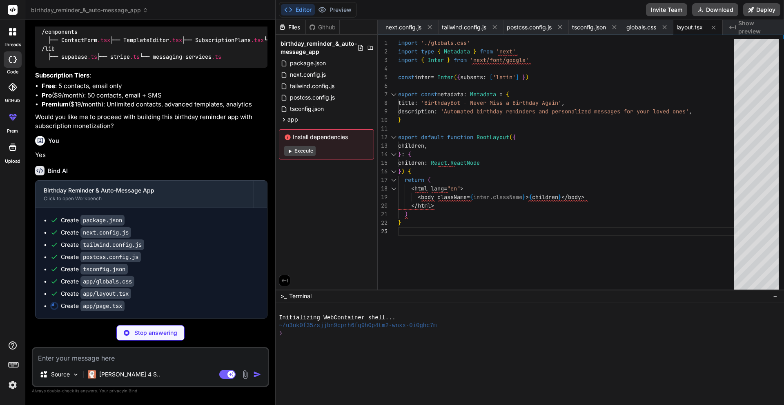
scroll to position [306, 0]
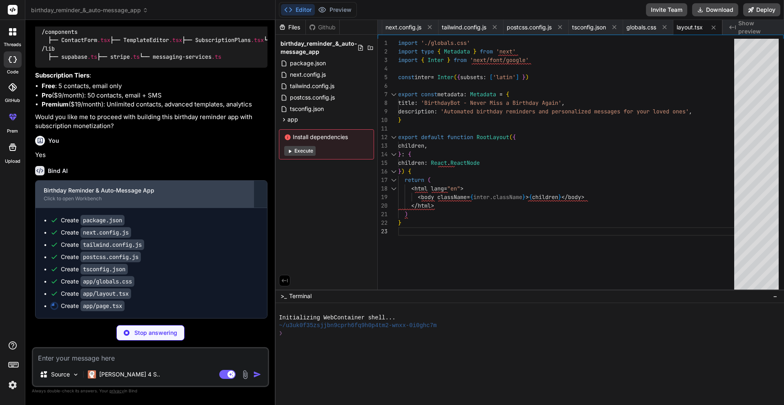
type textarea "x"
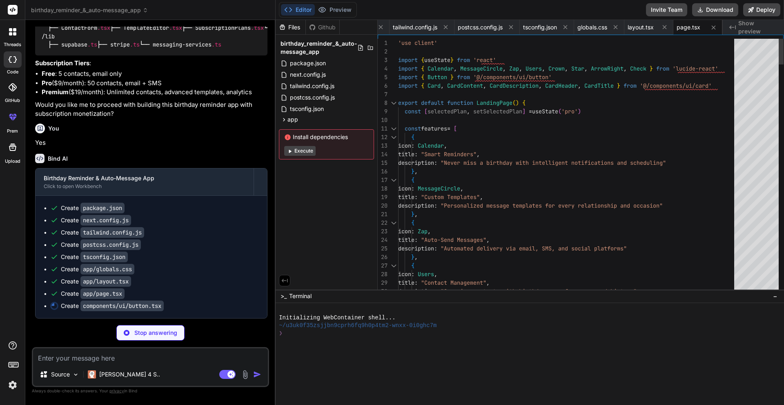
type textarea "x"
type textarea "Button.displayName = "Button" export { Button, buttonVariants }"
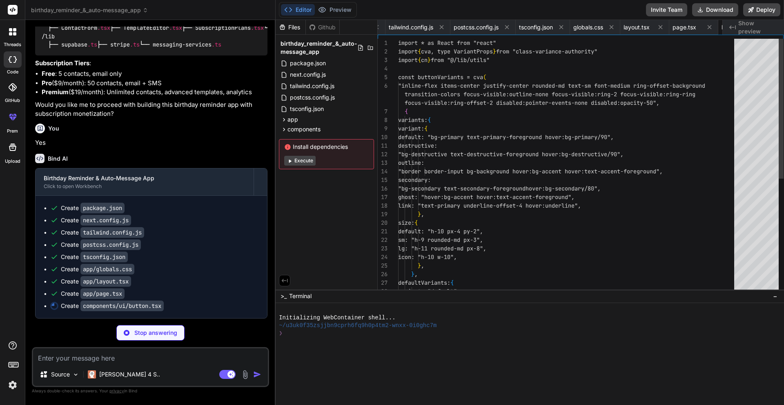
scroll to position [0, 154]
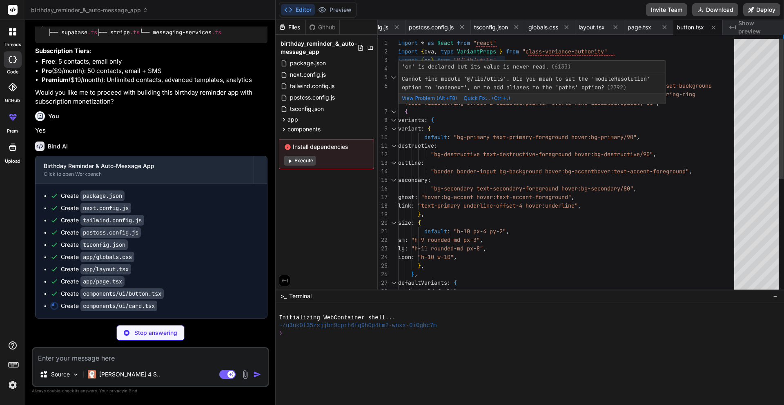
type textarea "x"
type textarea ")) CardFooter.displayName = "CardFooter" export { Card, CardHeader, CardFooter,…"
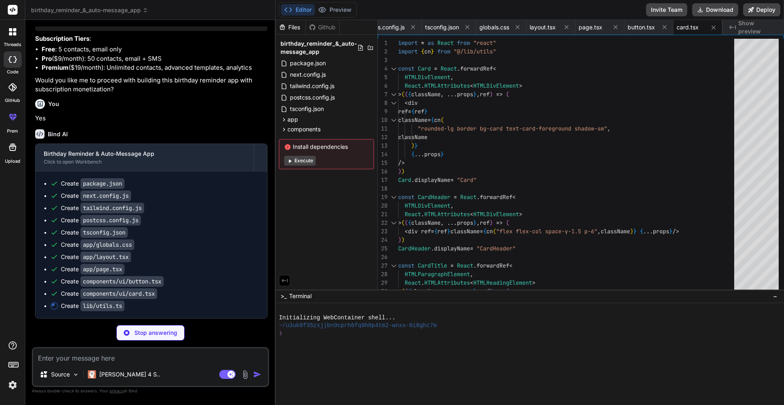
type textarea "x"
type textarea "import { type ClassValue, clsx } from "clsx" import { twMerge } from "tailwind-…"
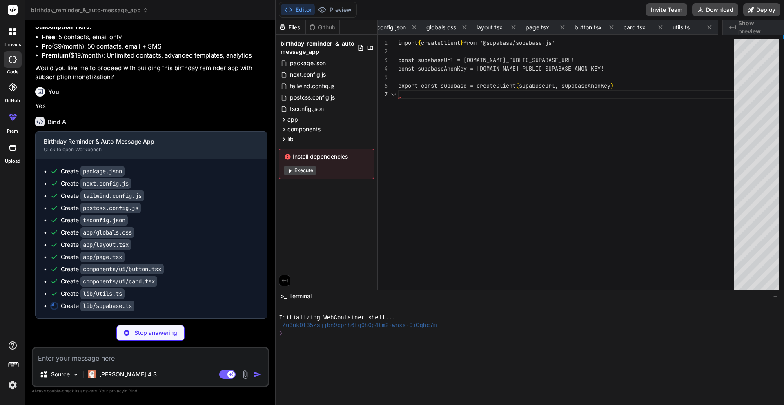
scroll to position [0, 305]
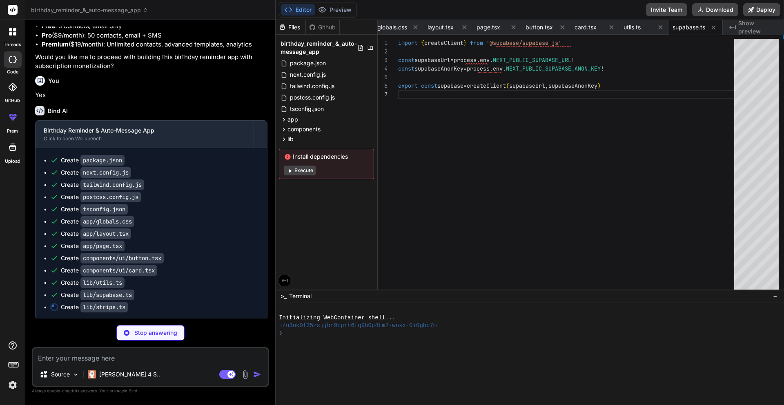
type textarea "x"
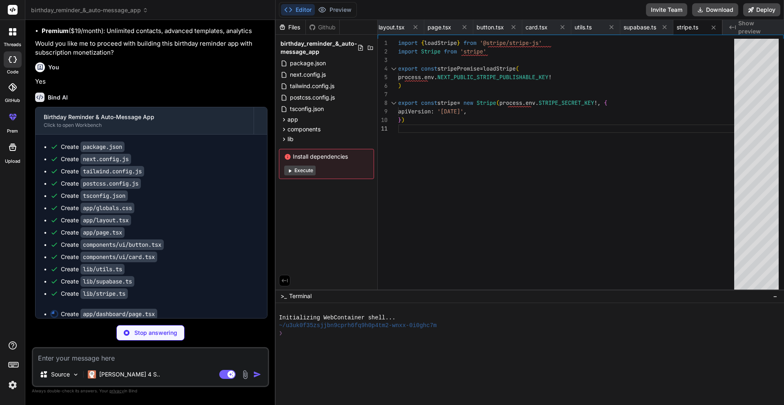
scroll to position [380, 0]
type textarea "x"
type textarea "}"
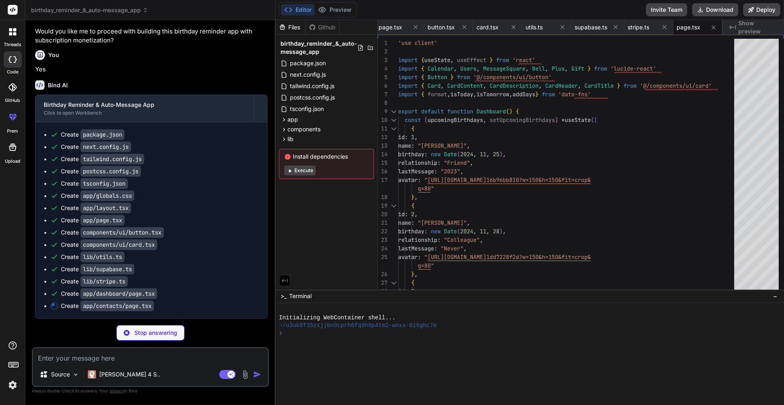
type textarea "x"
type textarea "</Button> </div> )} </div> </div> ) }"
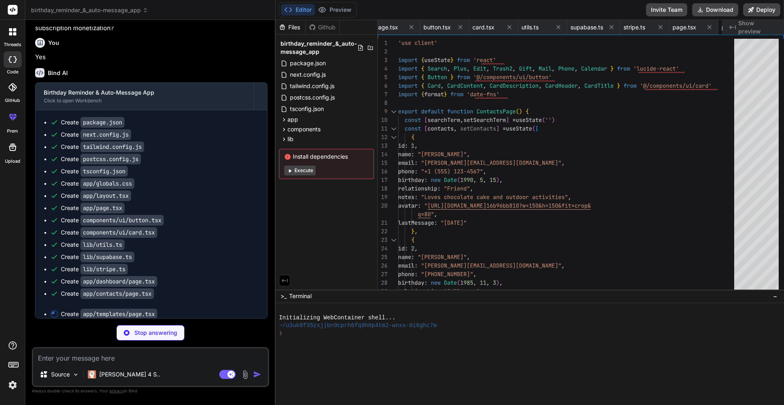
scroll to position [0, 452]
type textarea "x"
type textarea "</div> </div> </CardContent> </Card> </div> </div> ) }"
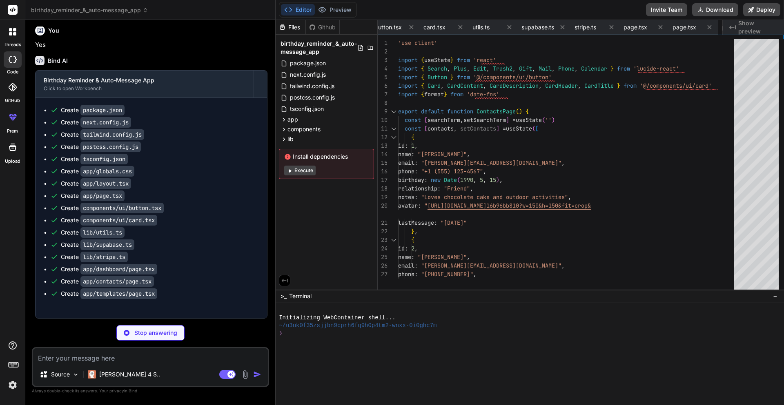
type textarea "x"
type textarea "</Card> </div> </div> </div> ) }"
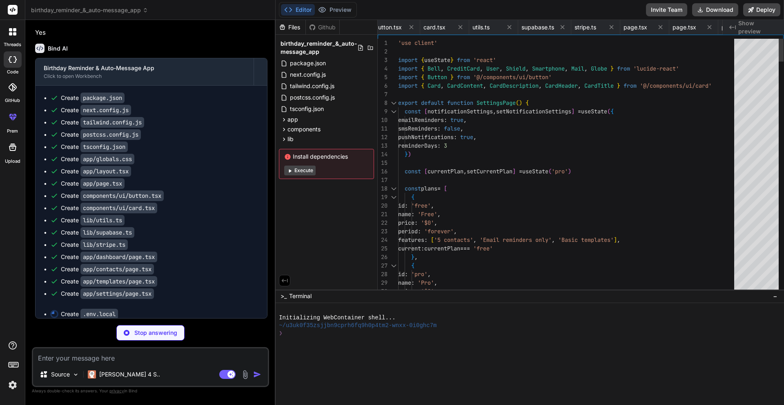
scroll to position [0, 550]
type textarea "x"
type textarea "TWILIO_PHONE_NUMBER=your_twilio_phone_number"
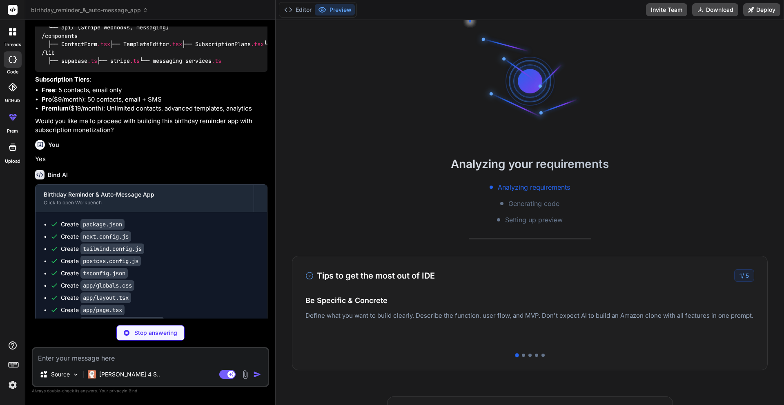
scroll to position [143, 0]
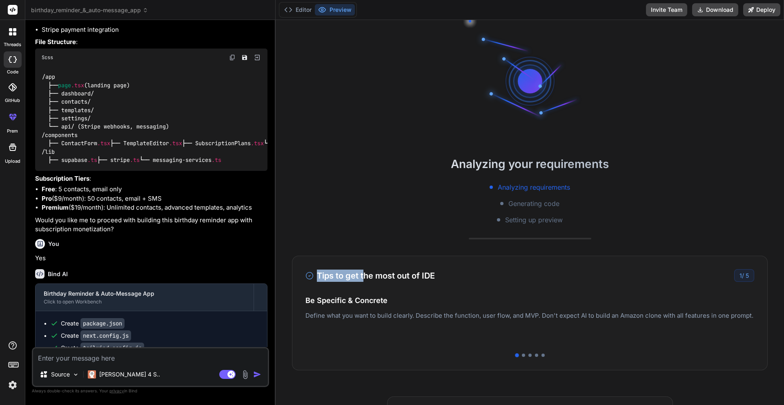
drag, startPoint x: 365, startPoint y: 276, endPoint x: 449, endPoint y: 279, distance: 84.6
click at [449, 279] on div "Tips to get the most out of IDE 1 / 5" at bounding box center [529, 275] width 449 height 13
click at [422, 301] on h4 "Be Specific & Concrete" at bounding box center [529, 300] width 449 height 11
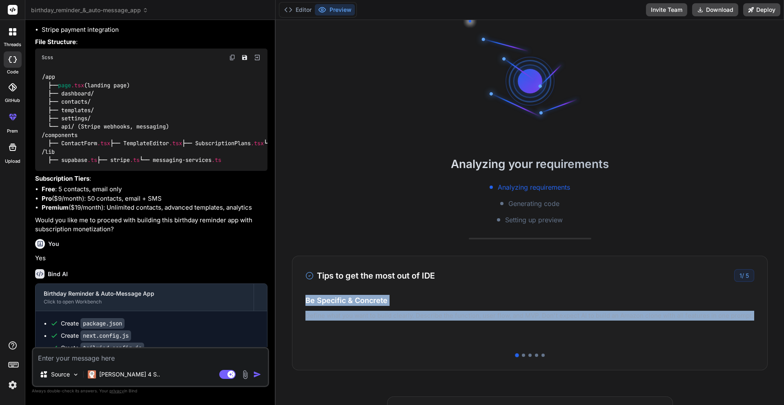
drag, startPoint x: 321, startPoint y: 305, endPoint x: 395, endPoint y: 293, distance: 75.2
click at [395, 293] on div "Tips to get the most out of IDE 1 / 5 Be Specific & Concrete Define what you wa…" at bounding box center [530, 313] width 476 height 115
click at [393, 302] on h4 "Be Specific & Concrete" at bounding box center [529, 300] width 449 height 11
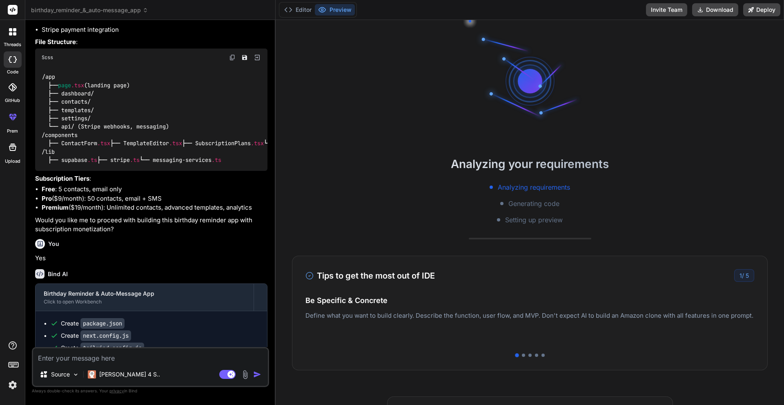
drag, startPoint x: 574, startPoint y: 312, endPoint x: 746, endPoint y: 315, distance: 172.4
click at [746, 315] on div "Easy Deployment Deploy your Next.js and React projects to Vercel. For Node.js b…" at bounding box center [529, 321] width 449 height 36
click at [522, 356] on div at bounding box center [523, 355] width 3 height 3
click at [528, 357] on div at bounding box center [529, 355] width 3 height 3
drag, startPoint x: 319, startPoint y: 274, endPoint x: 470, endPoint y: 274, distance: 151.1
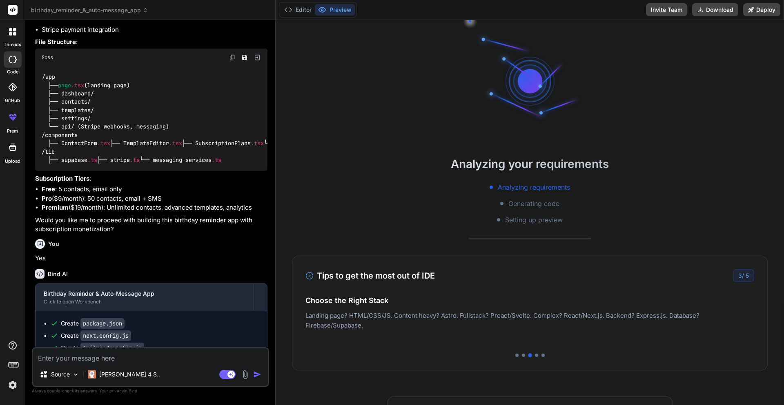
click at [470, 274] on div "Tips to get the most out of IDE 3 / 5" at bounding box center [529, 275] width 449 height 13
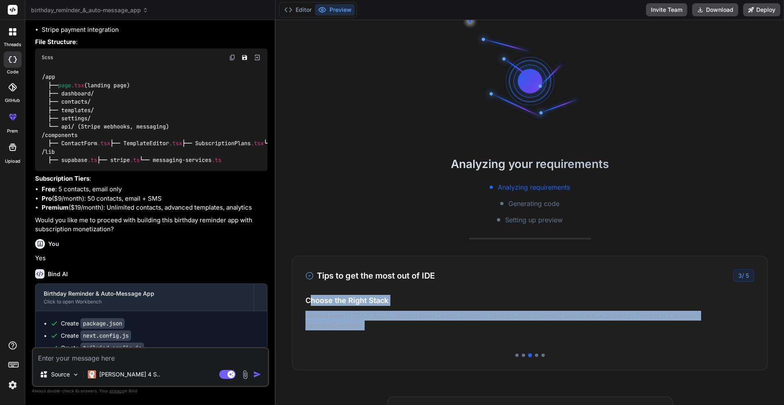
drag, startPoint x: 309, startPoint y: 303, endPoint x: 398, endPoint y: 303, distance: 89.0
click at [398, 303] on div "Be Specific & Concrete Define what you want to build clearly. Describe the func…" at bounding box center [529, 319] width 449 height 49
click at [441, 293] on div "Tips to get the most out of IDE 3 / 5 Be Specific & Concrete Define what you wa…" at bounding box center [530, 313] width 476 height 115
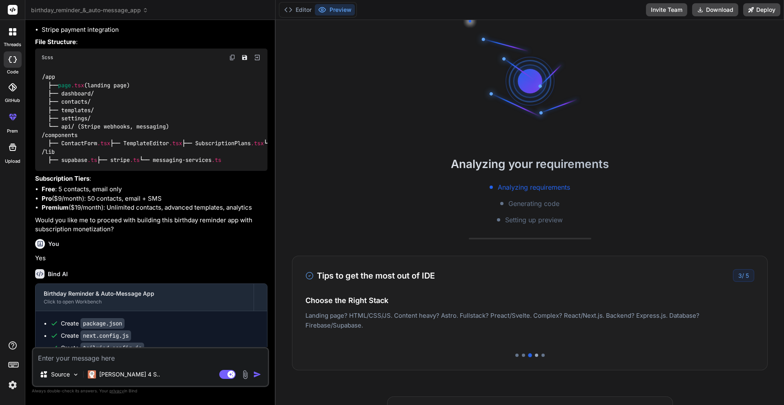
click at [535, 356] on div at bounding box center [536, 355] width 3 height 3
click at [538, 356] on div at bounding box center [529, 355] width 449 height 3
click at [541, 356] on div at bounding box center [542, 355] width 3 height 3
click at [704, 218] on div "Analyzing requirements Generating code Setting up preview" at bounding box center [530, 204] width 508 height 42
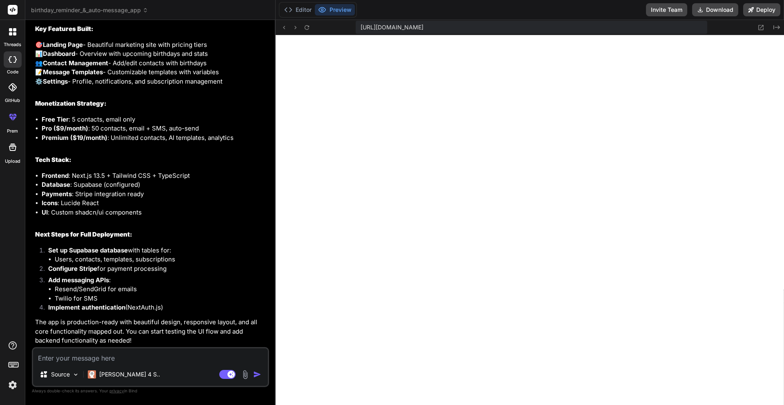
scroll to position [818, 0]
click at [332, 12] on button "Preview" at bounding box center [335, 9] width 40 height 11
click at [303, 8] on button "Editor" at bounding box center [298, 9] width 34 height 11
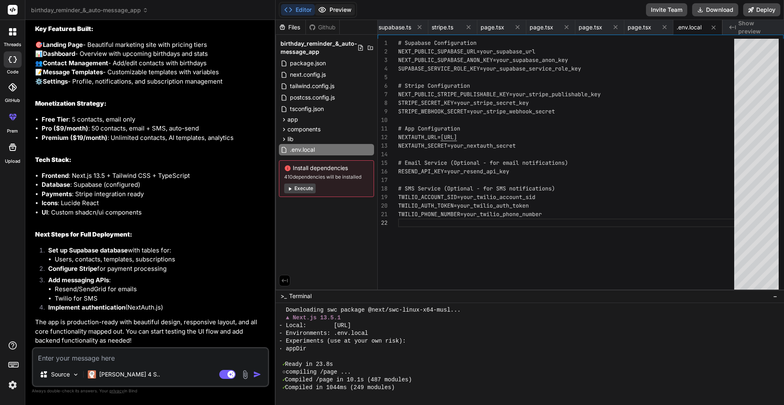
click at [339, 8] on button "Preview" at bounding box center [335, 9] width 40 height 11
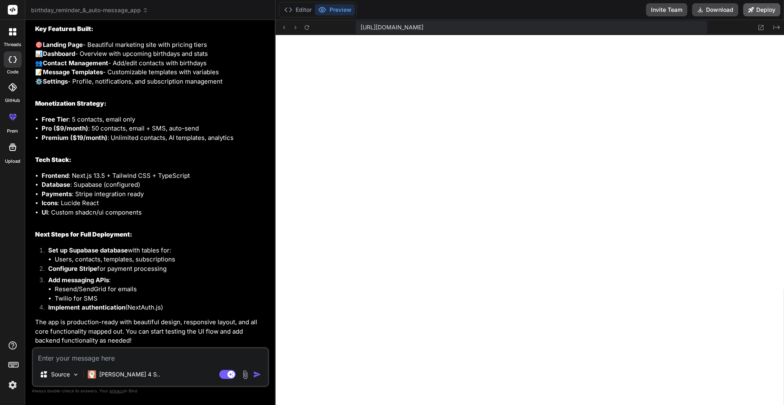
click at [767, 7] on button "Deploy" at bounding box center [761, 9] width 37 height 13
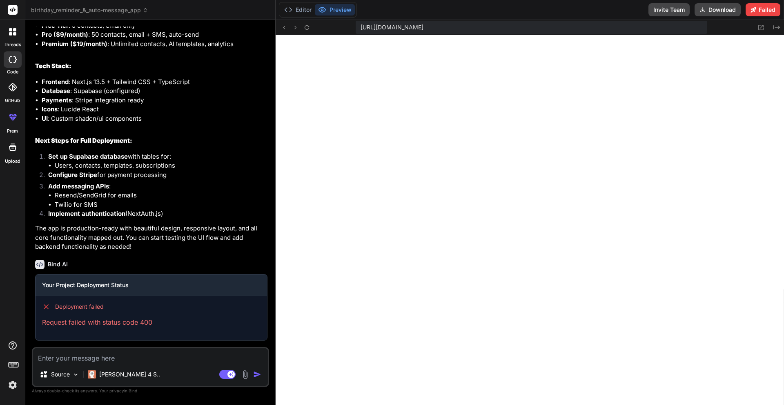
scroll to position [912, 0]
drag, startPoint x: 73, startPoint y: 325, endPoint x: 129, endPoint y: 325, distance: 55.9
click at [122, 325] on p "Request failed with status code 400" at bounding box center [151, 323] width 218 height 10
click at [139, 325] on p "Request failed with status code 400" at bounding box center [151, 323] width 218 height 10
click at [64, 362] on textarea at bounding box center [150, 356] width 235 height 15
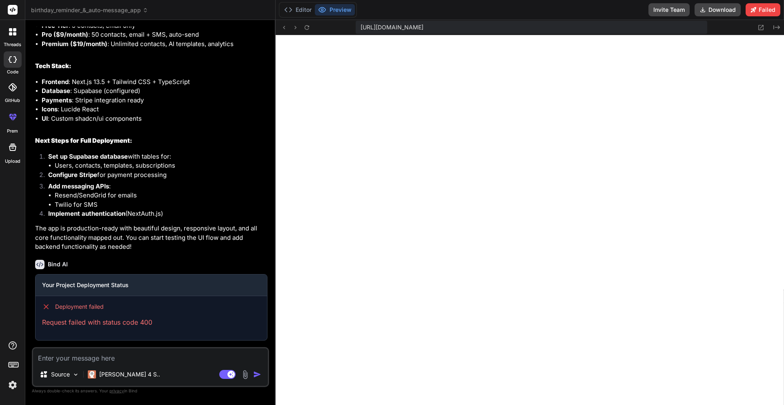
click at [9, 36] on div at bounding box center [12, 31] width 17 height 17
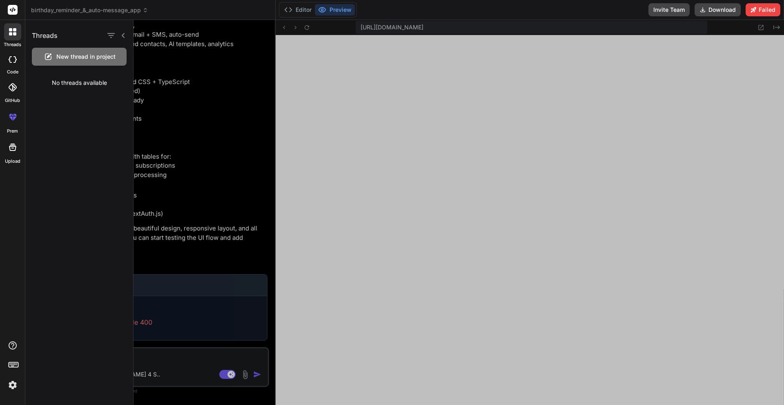
click at [77, 62] on div "New thread in project" at bounding box center [79, 57] width 95 height 18
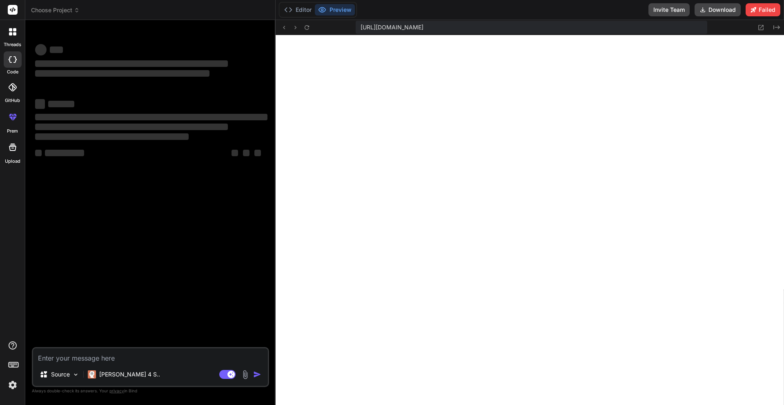
scroll to position [1024, 0]
click at [56, 359] on textarea at bounding box center [150, 356] width 235 height 15
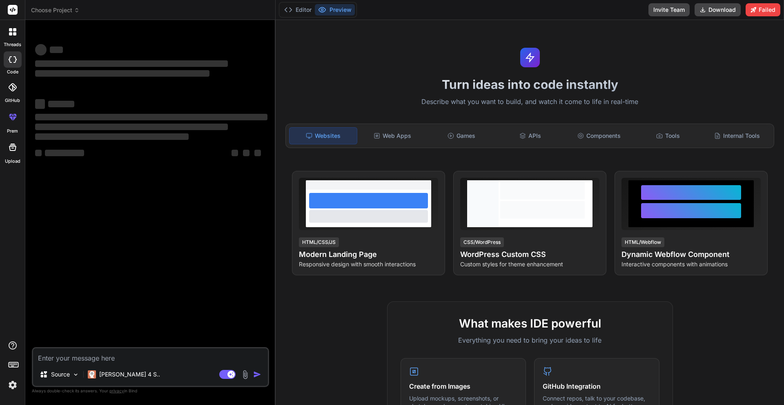
scroll to position [1924, 0]
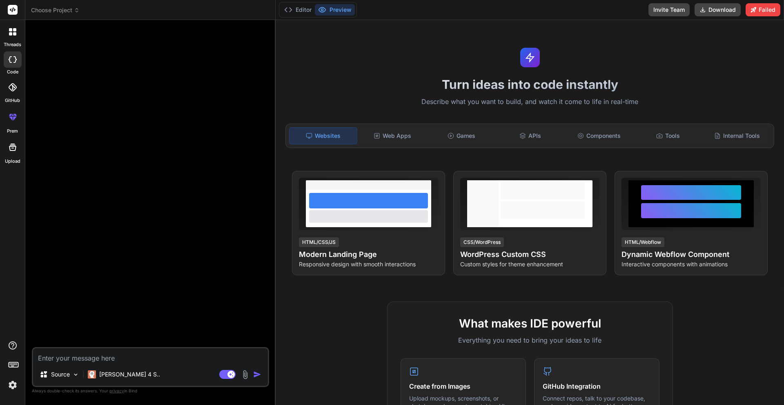
click at [14, 114] on icon at bounding box center [14, 115] width 3 height 2
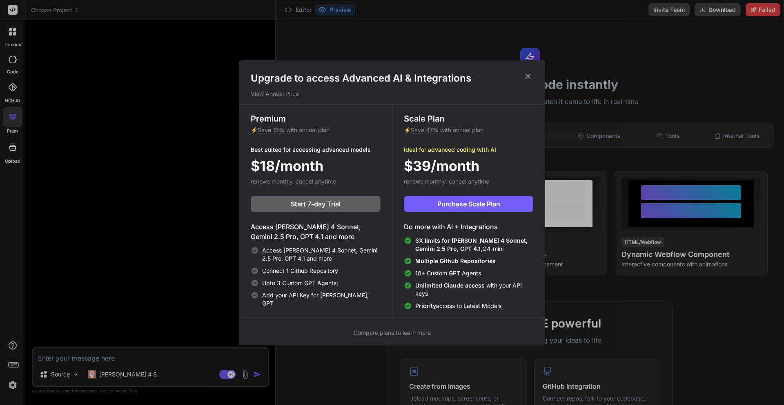
click at [527, 76] on icon at bounding box center [527, 76] width 9 height 9
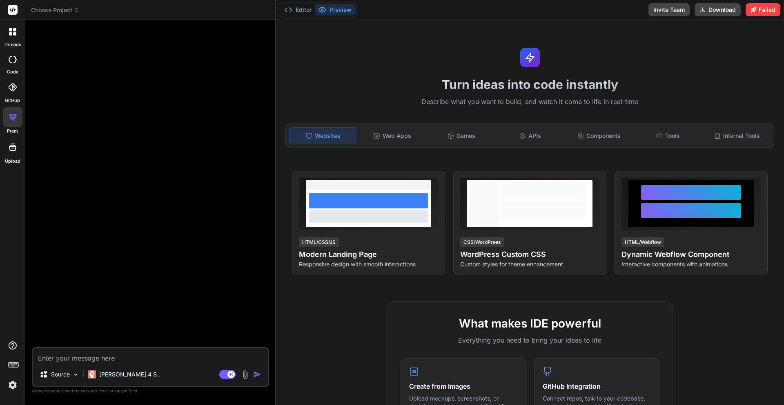
click at [12, 99] on label "GitHub" at bounding box center [12, 100] width 15 height 7
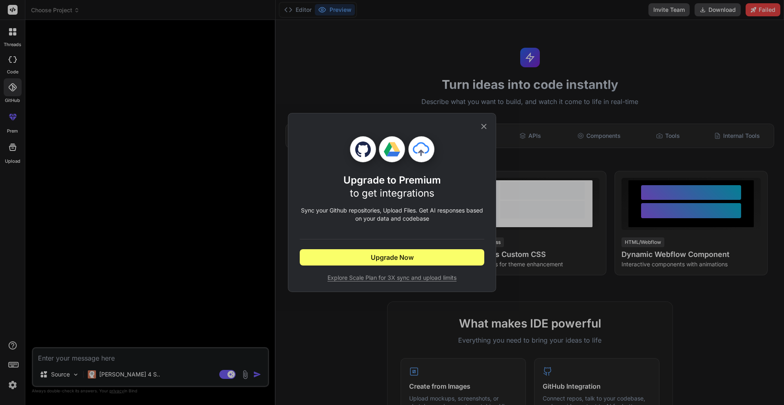
click at [484, 125] on icon at bounding box center [483, 126] width 9 height 9
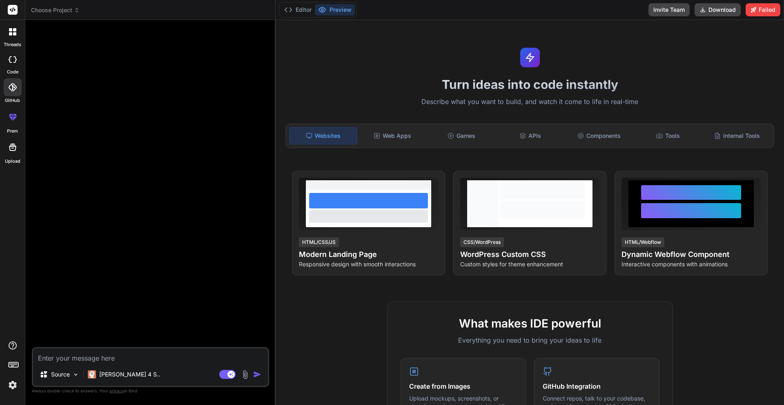
click at [8, 151] on icon at bounding box center [13, 148] width 10 height 10
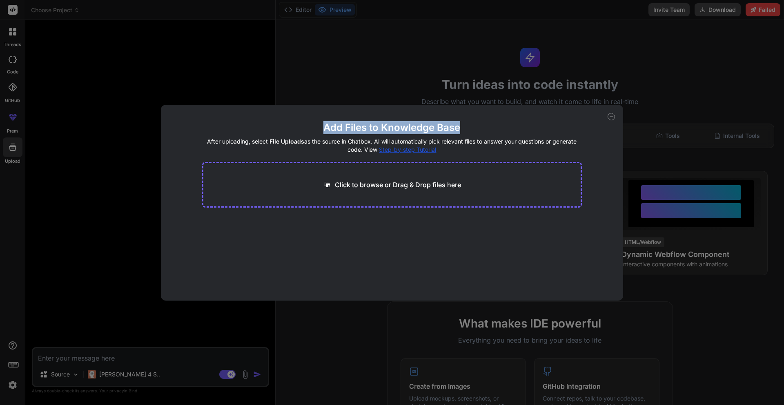
click at [611, 114] on div "Add Files to Knowledge Base After uploading, select File Uploads as the source …" at bounding box center [392, 203] width 463 height 196
click at [610, 114] on icon at bounding box center [611, 116] width 7 height 7
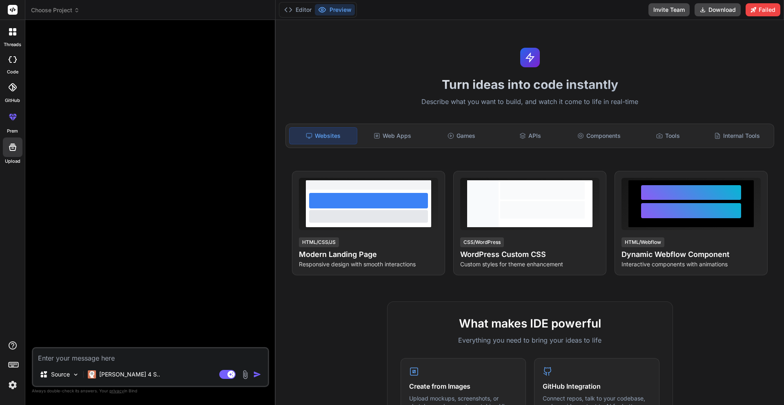
click at [11, 39] on div at bounding box center [12, 31] width 17 height 17
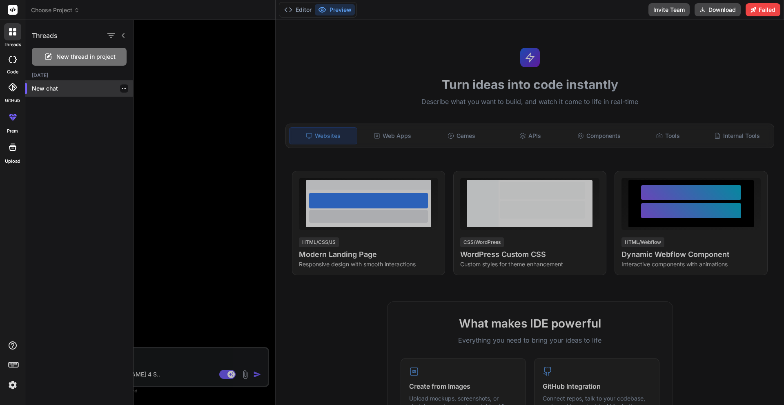
click at [34, 89] on p "New chat" at bounding box center [82, 89] width 101 height 8
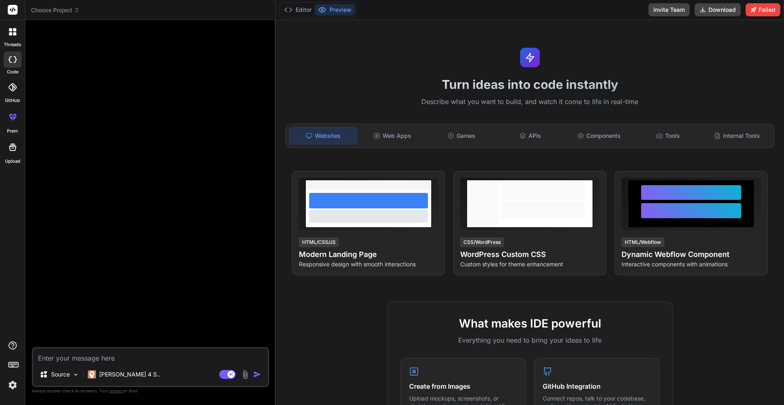
click at [84, 351] on textarea at bounding box center [150, 356] width 235 height 15
click at [75, 377] on img at bounding box center [75, 375] width 7 height 7
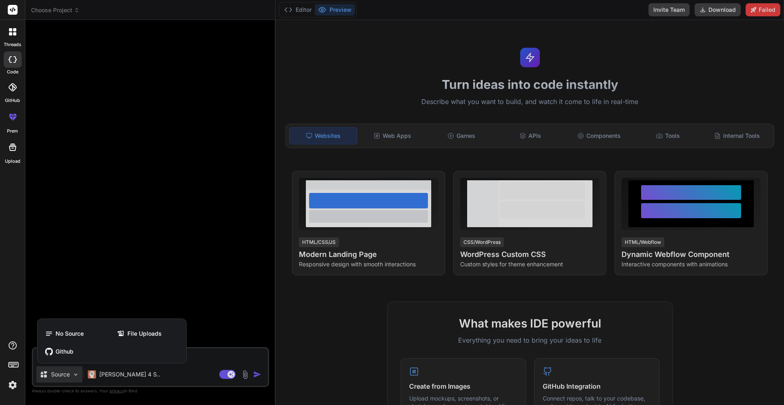
click at [134, 290] on div at bounding box center [392, 202] width 784 height 405
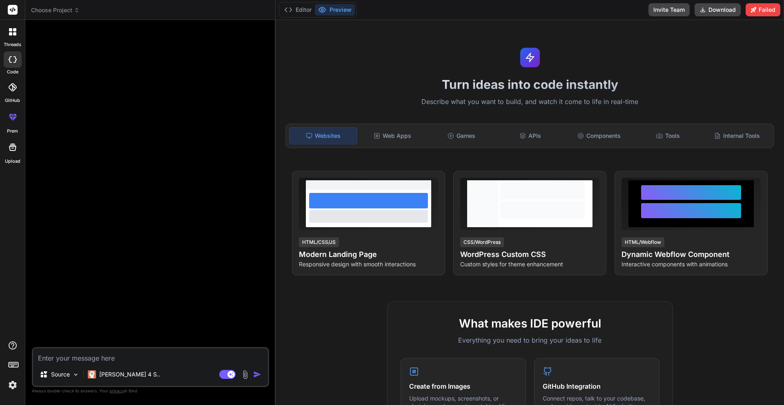
click at [214, 325] on div at bounding box center [151, 187] width 236 height 321
click at [13, 152] on icon at bounding box center [13, 148] width 10 height 10
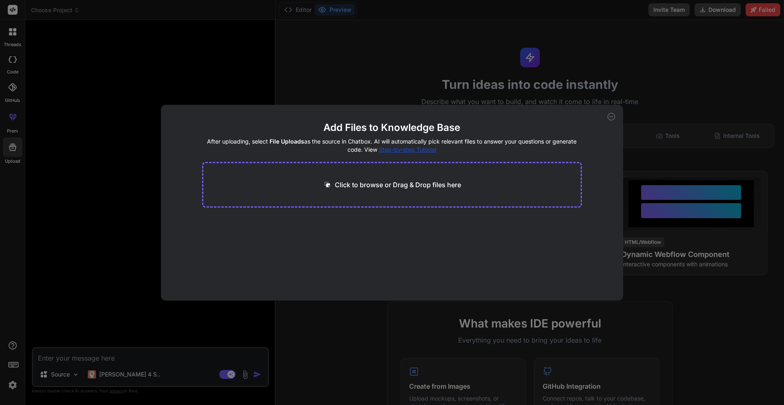
click at [619, 116] on div "Add Files to Knowledge Base After uploading, select File Uploads as the source …" at bounding box center [392, 203] width 463 height 196
click at [612, 116] on icon at bounding box center [611, 116] width 7 height 7
type textarea "x"
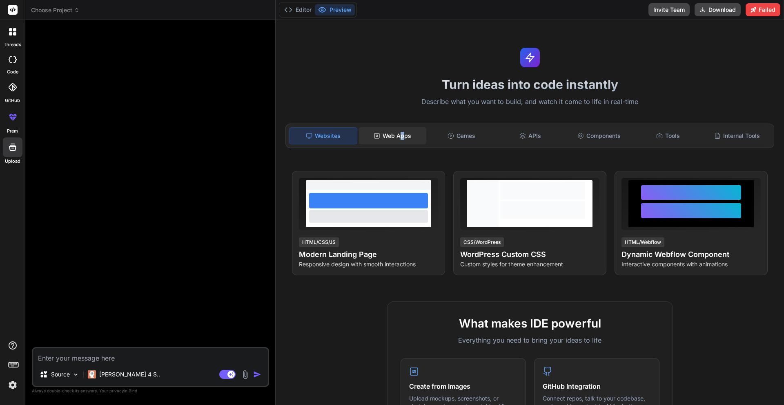
click at [401, 135] on div "Web Apps" at bounding box center [392, 135] width 67 height 17
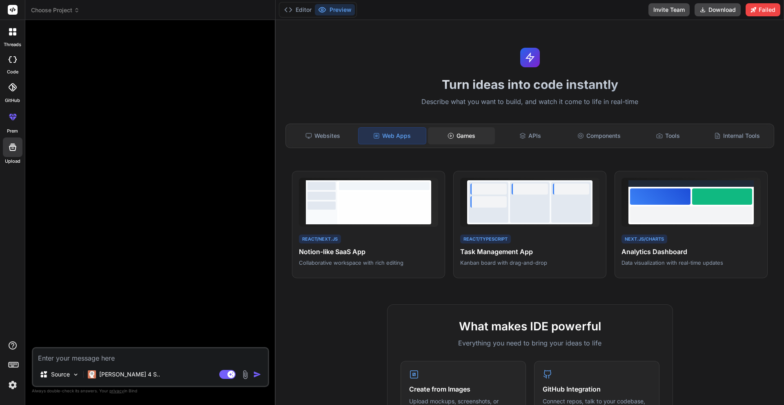
click at [460, 136] on div "Games" at bounding box center [461, 135] width 67 height 17
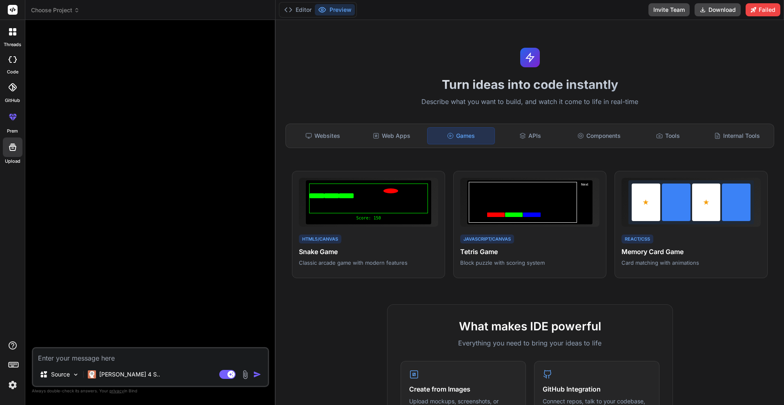
click at [16, 344] on div at bounding box center [12, 366] width 25 height 51
click at [15, 344] on icon at bounding box center [13, 346] width 10 height 10
click at [40, 325] on label "Documentation" at bounding box center [58, 327] width 40 height 8
click at [14, 122] on div at bounding box center [13, 117] width 20 height 20
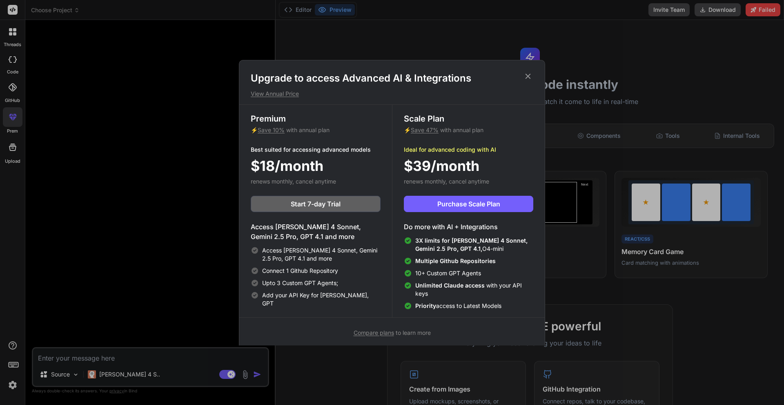
click at [18, 91] on div "Upgrade to access Advanced AI & Integrations View Annual Price Premium ⚡ Save 1…" at bounding box center [392, 202] width 784 height 405
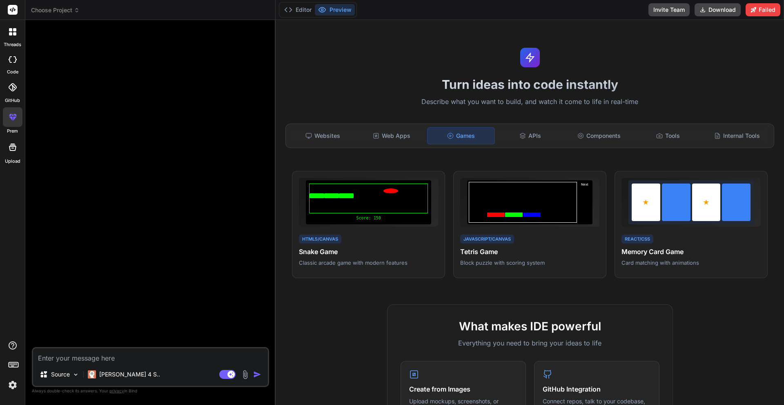
click at [16, 88] on icon at bounding box center [13, 87] width 8 height 8
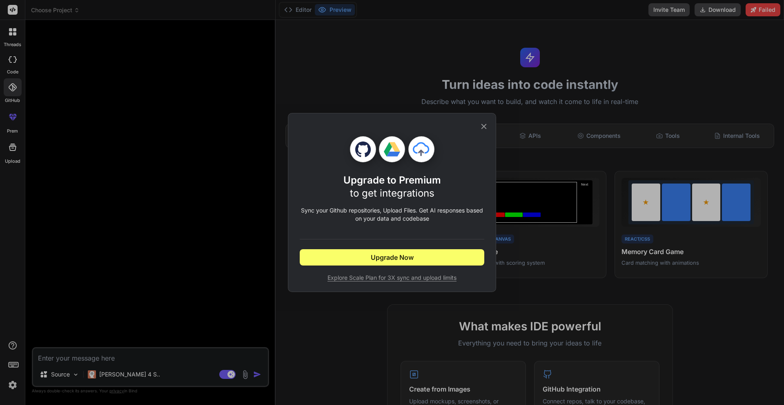
click at [15, 61] on div "Upgrade to Premium to get integrations Sync your Github repositories, Upload Fi…" at bounding box center [392, 202] width 784 height 405
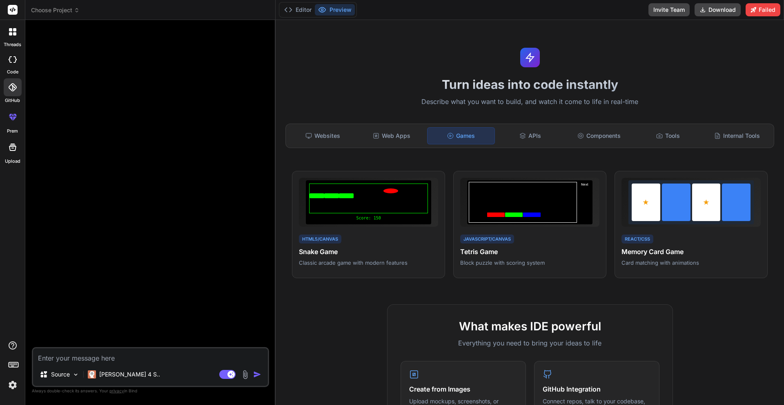
click at [13, 37] on div at bounding box center [12, 31] width 17 height 17
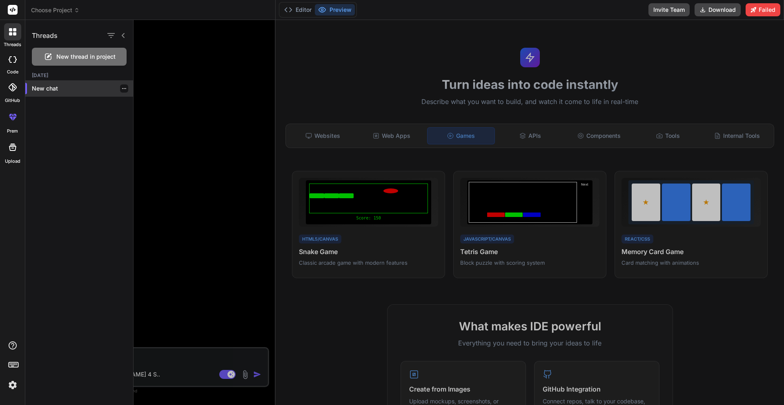
click at [40, 90] on p "New chat" at bounding box center [82, 89] width 101 height 8
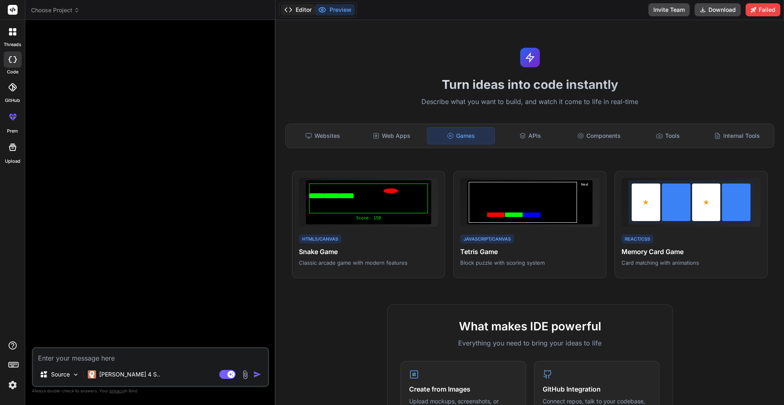
click at [297, 9] on button "Editor" at bounding box center [298, 9] width 34 height 11
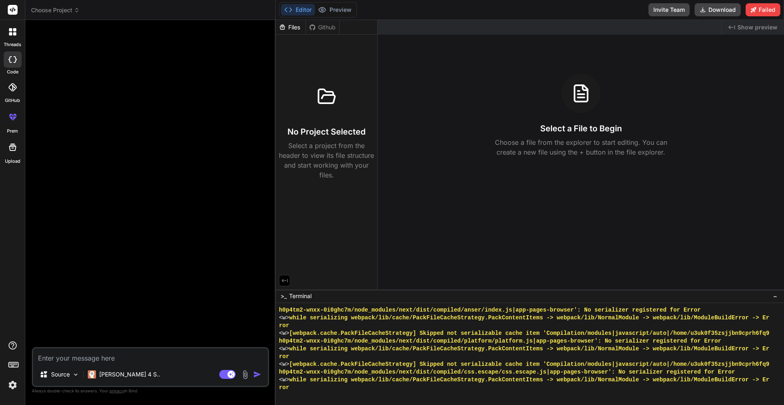
click at [322, 3] on div "Editor Preview" at bounding box center [318, 10] width 78 height 16
click at [332, 7] on button "Preview" at bounding box center [335, 9] width 40 height 11
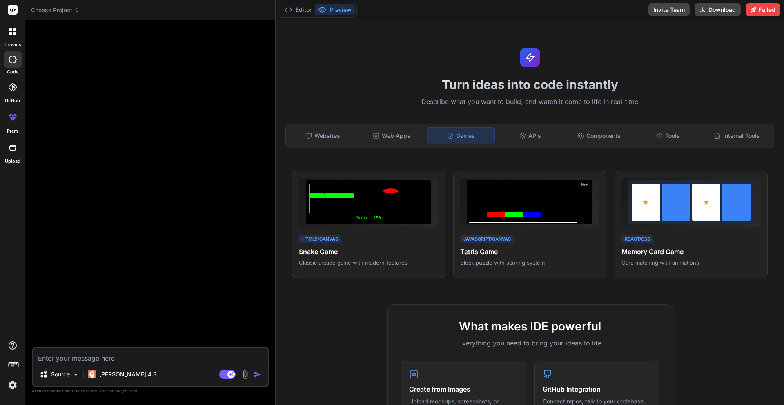
click at [16, 34] on icon at bounding box center [14, 33] width 3 height 3
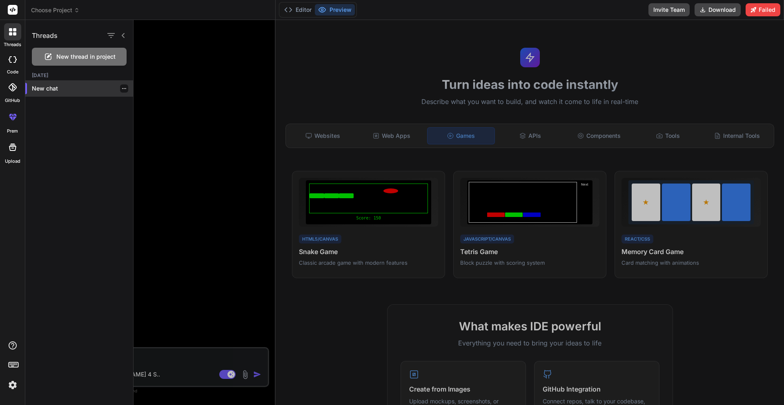
click at [41, 87] on p "New chat" at bounding box center [82, 89] width 101 height 8
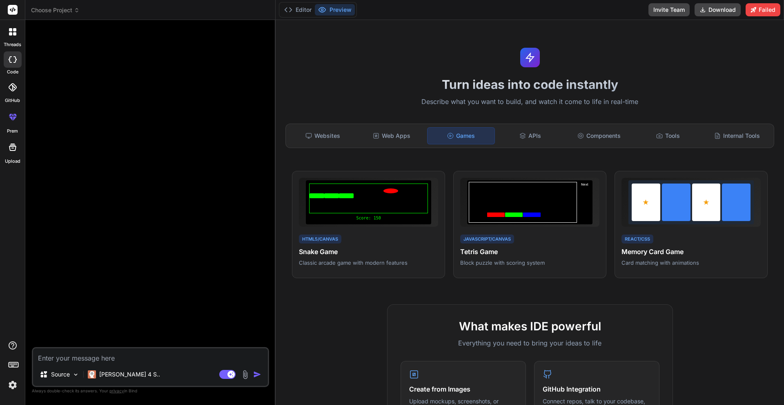
click at [11, 123] on div at bounding box center [13, 117] width 20 height 20
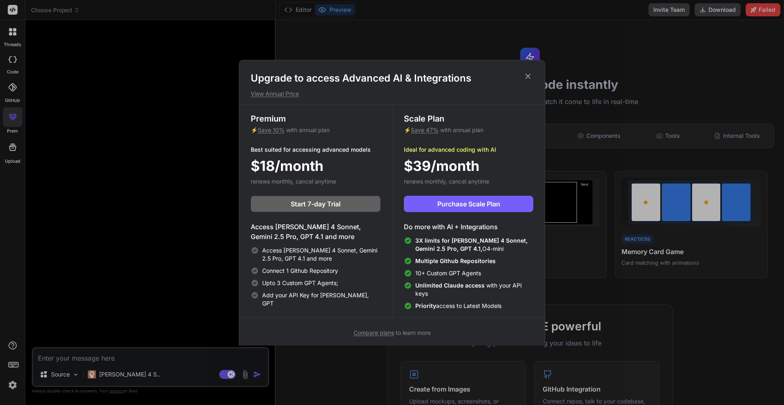
click at [11, 388] on div "Upgrade to access Advanced AI & Integrations View Annual Price Premium ⚡ Save 1…" at bounding box center [392, 202] width 784 height 405
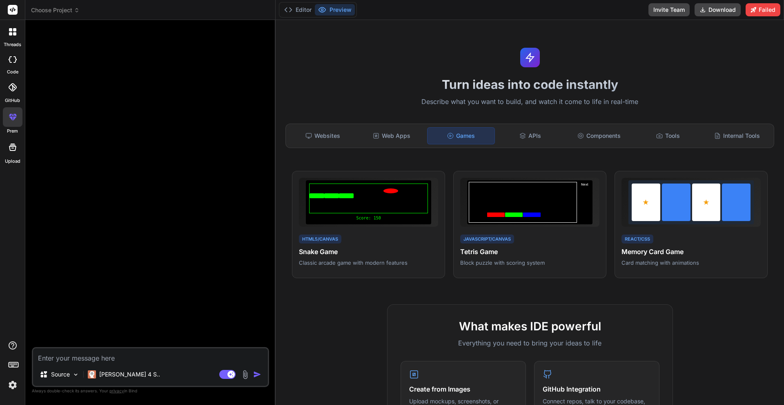
click at [15, 390] on img at bounding box center [13, 386] width 14 height 14
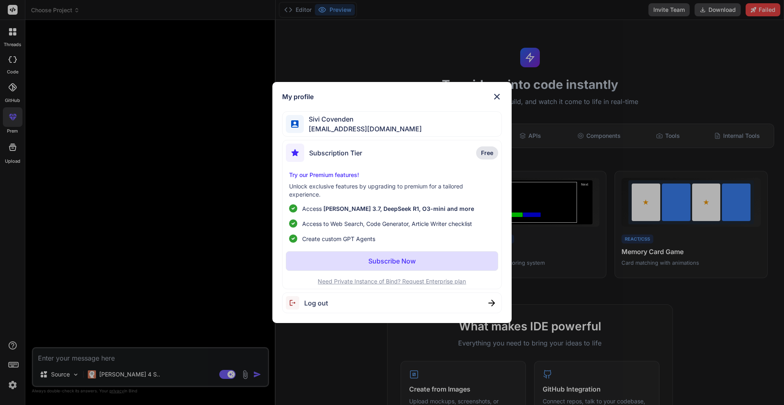
click at [340, 256] on button "Subscribe Now" at bounding box center [392, 262] width 213 height 20
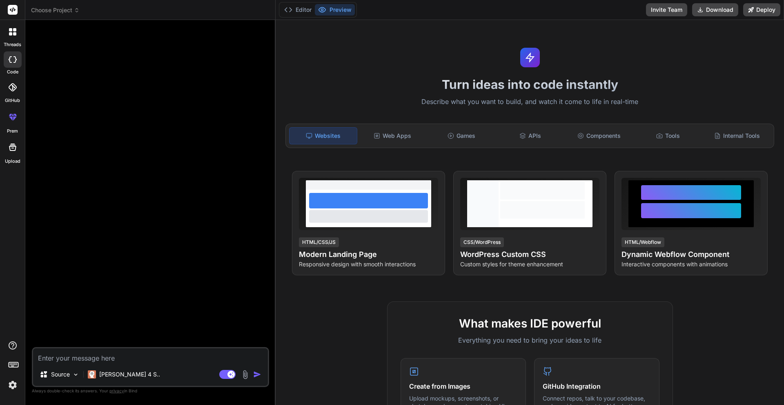
type textarea "x"
click at [67, 10] on span "Choose Project" at bounding box center [55, 10] width 49 height 8
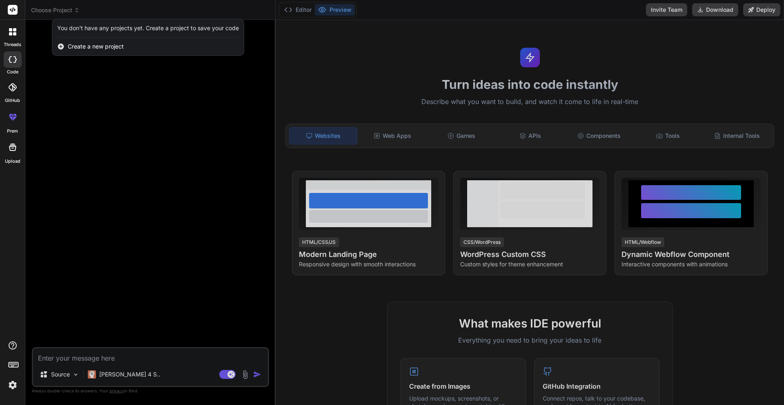
click at [119, 45] on span "Create a new project" at bounding box center [96, 46] width 56 height 8
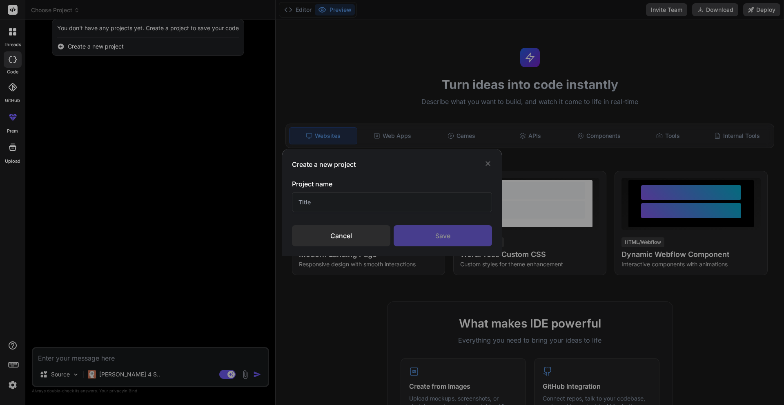
click at [496, 157] on div "Create a new project Project name Cancel Save" at bounding box center [392, 202] width 220 height 107
click at [491, 164] on icon at bounding box center [488, 164] width 8 height 8
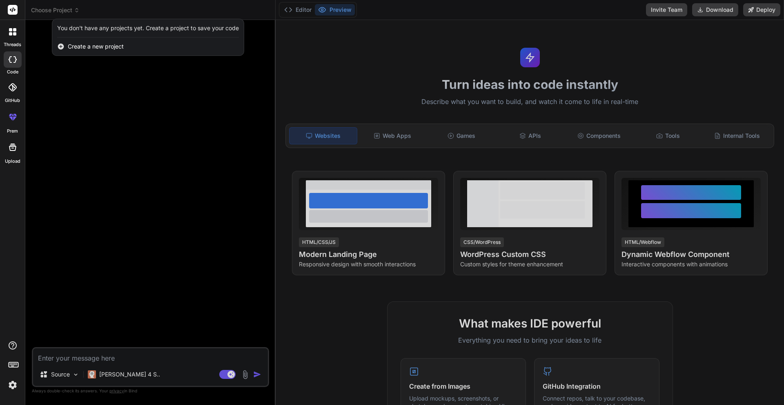
click at [12, 32] on icon at bounding box center [12, 31] width 7 height 7
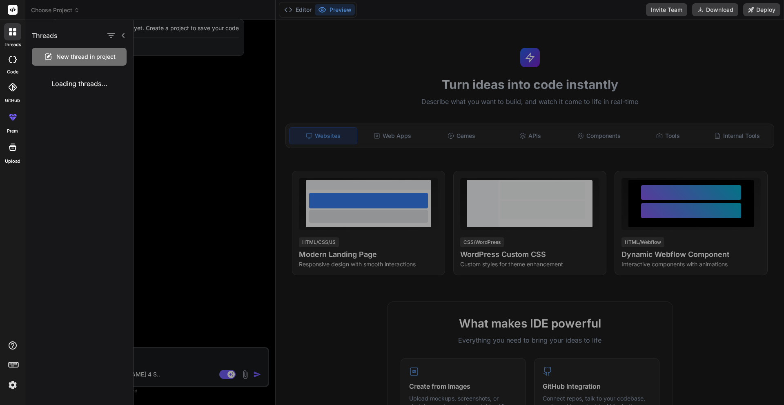
drag, startPoint x: 163, startPoint y: 125, endPoint x: 179, endPoint y: 124, distance: 15.5
click at [165, 125] on div at bounding box center [459, 212] width 650 height 385
